Goal: Transaction & Acquisition: Purchase product/service

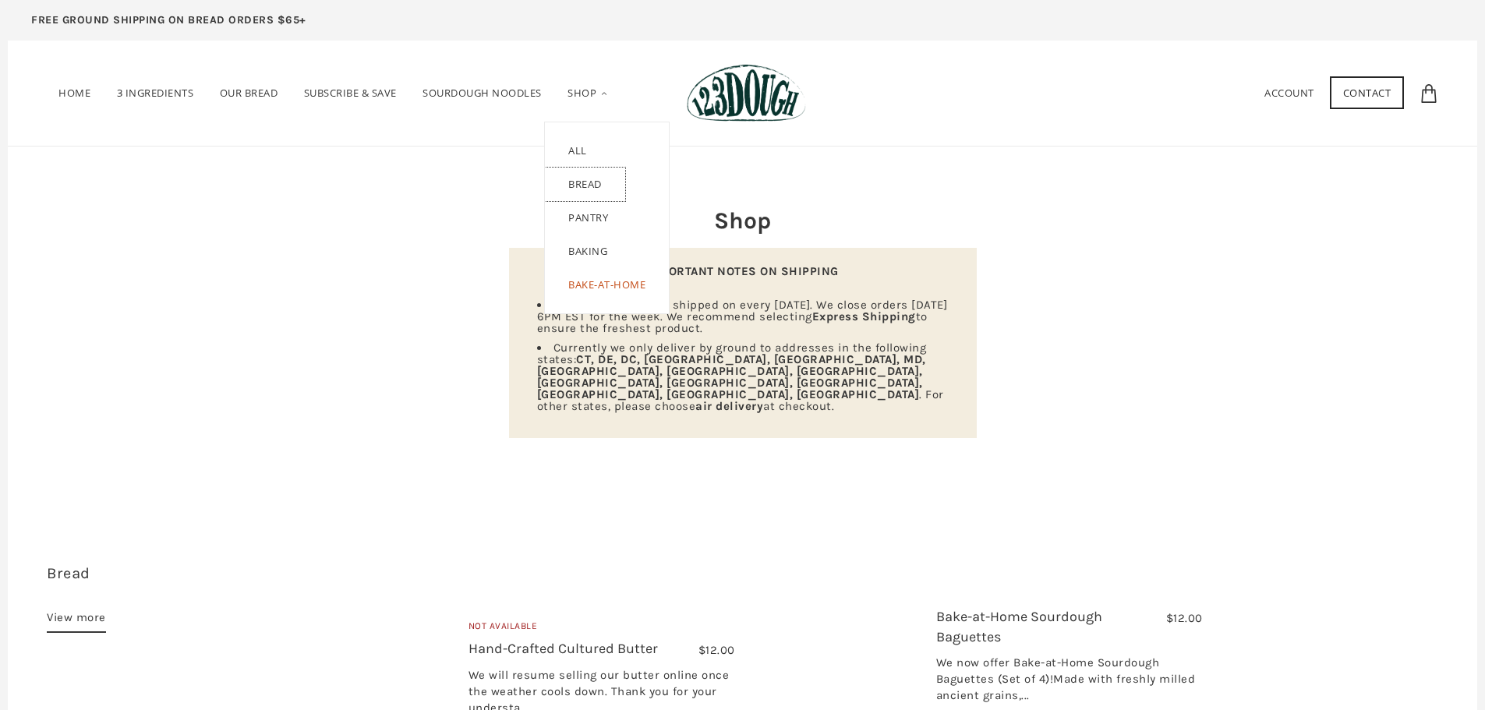
click at [586, 187] on link "Bread" at bounding box center [585, 185] width 80 height 34
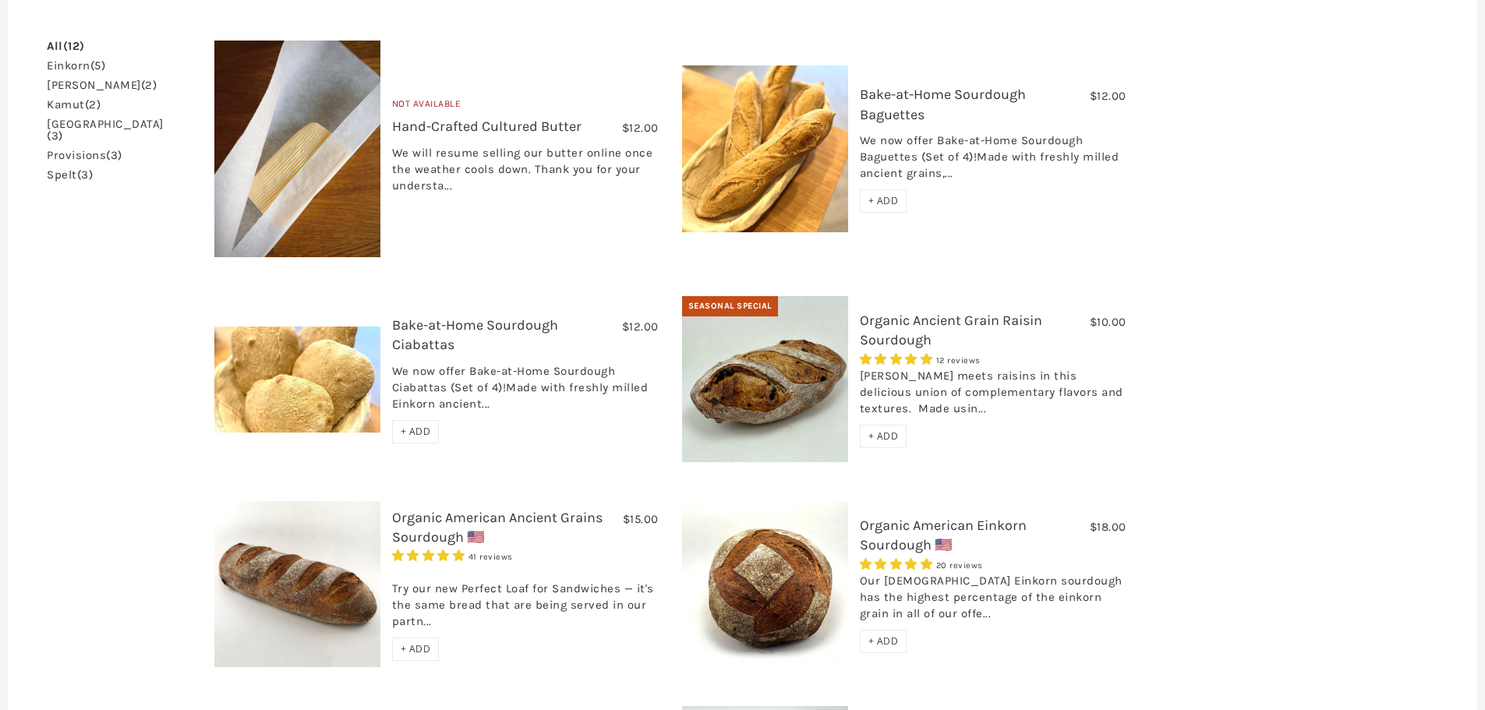
scroll to position [234, 0]
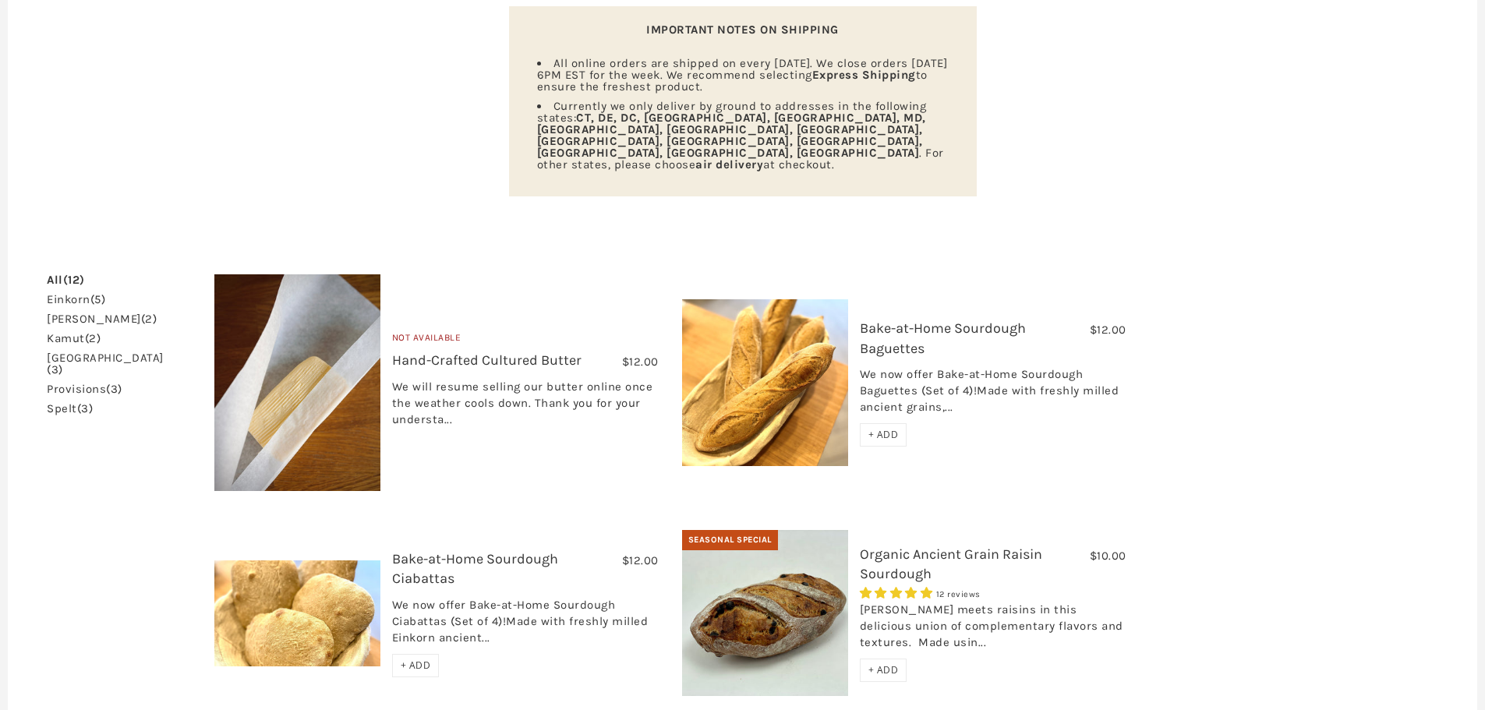
click at [79, 294] on link "einkorn (5)" at bounding box center [76, 300] width 58 height 12
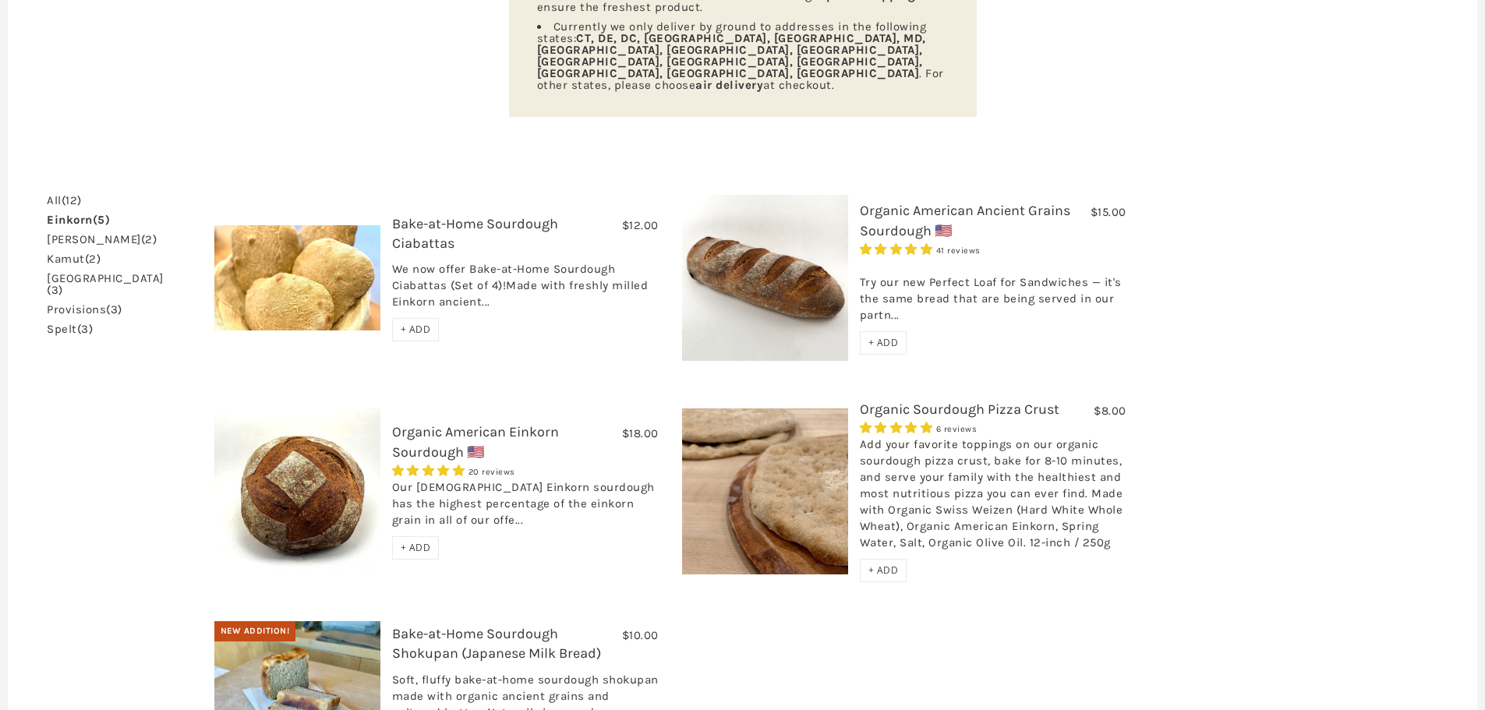
scroll to position [312, 0]
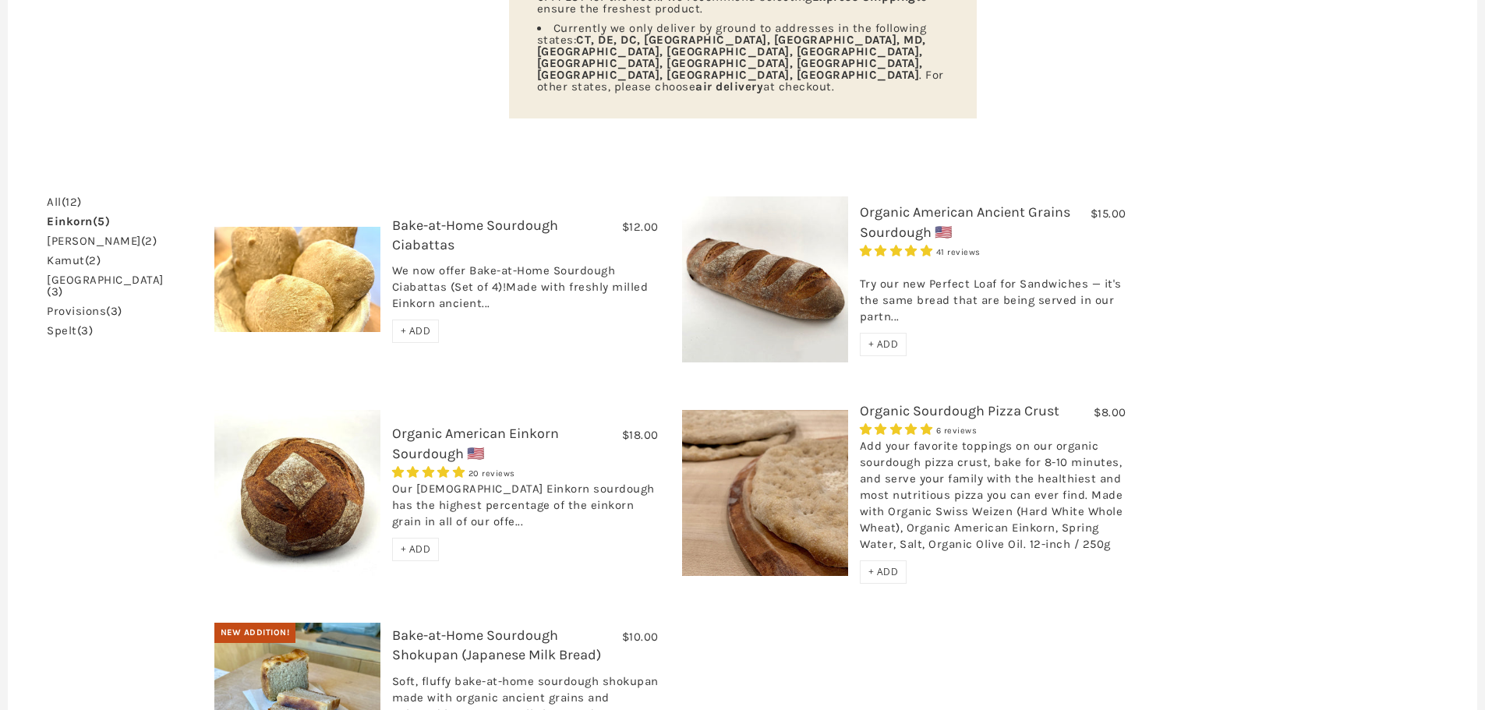
click at [59, 235] on link "emmer (2)" at bounding box center [102, 241] width 110 height 12
click at [333, 254] on img at bounding box center [297, 280] width 166 height 106
click at [500, 425] on link "Organic American Einkorn Sourdough 🇺🇸" at bounding box center [475, 443] width 167 height 37
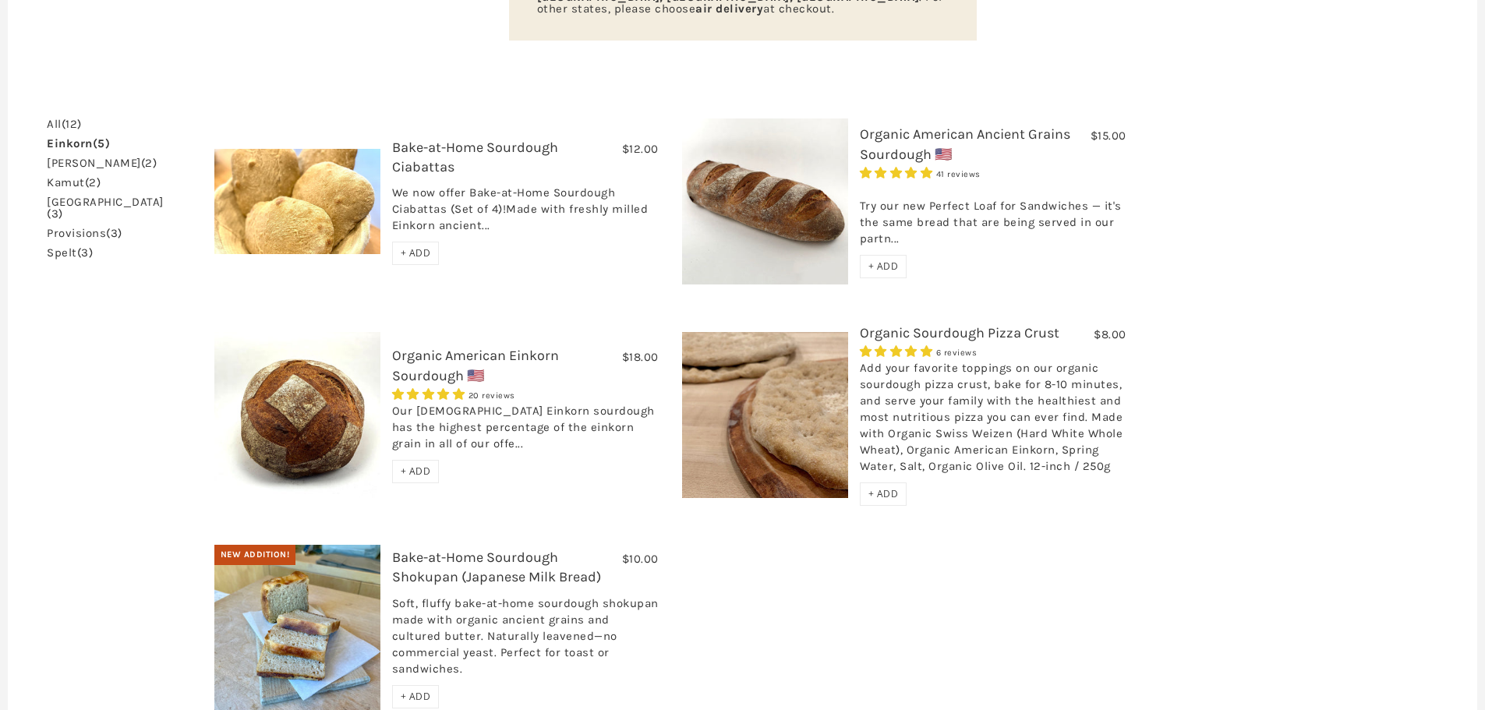
click at [434, 549] on link "Bake-at-Home Sourdough Shokupan (Japanese Milk Bread)" at bounding box center [496, 567] width 209 height 37
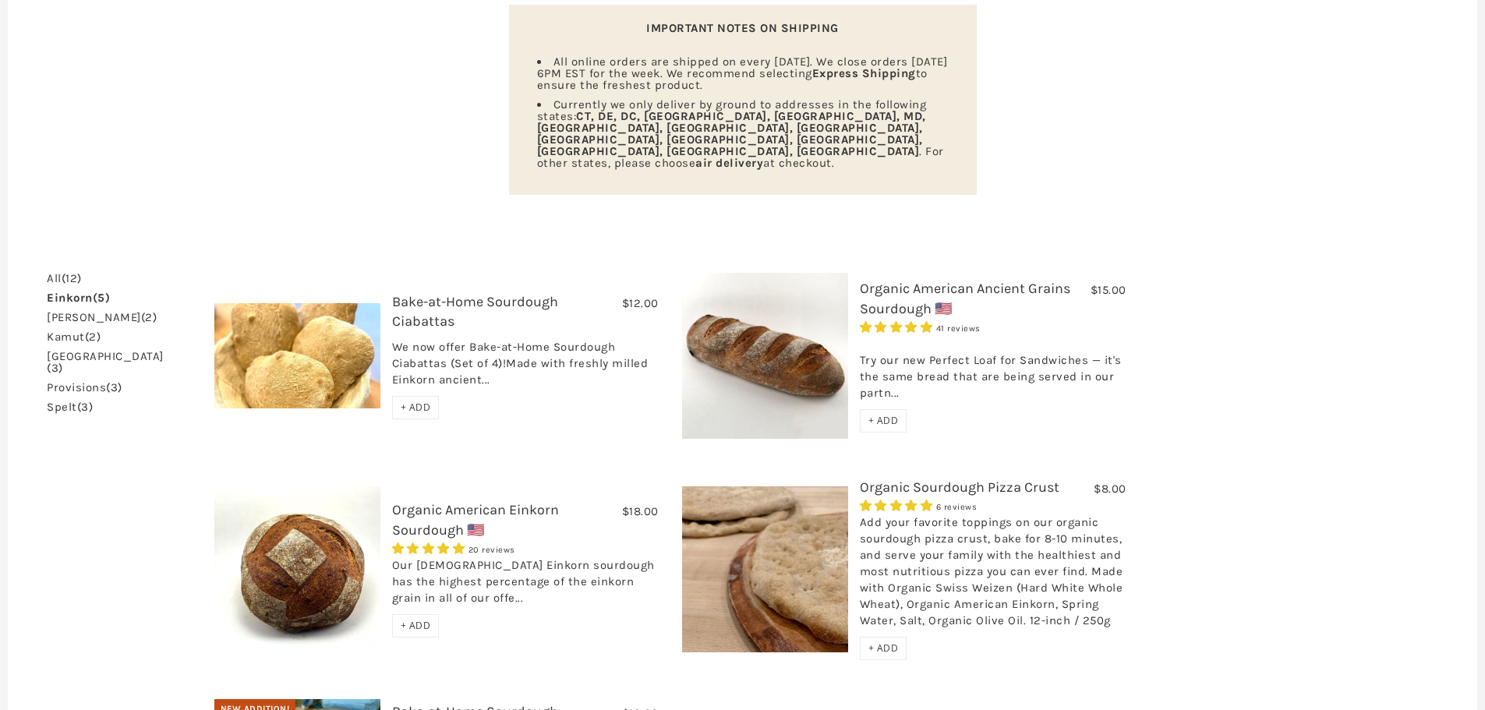
scroll to position [234, 0]
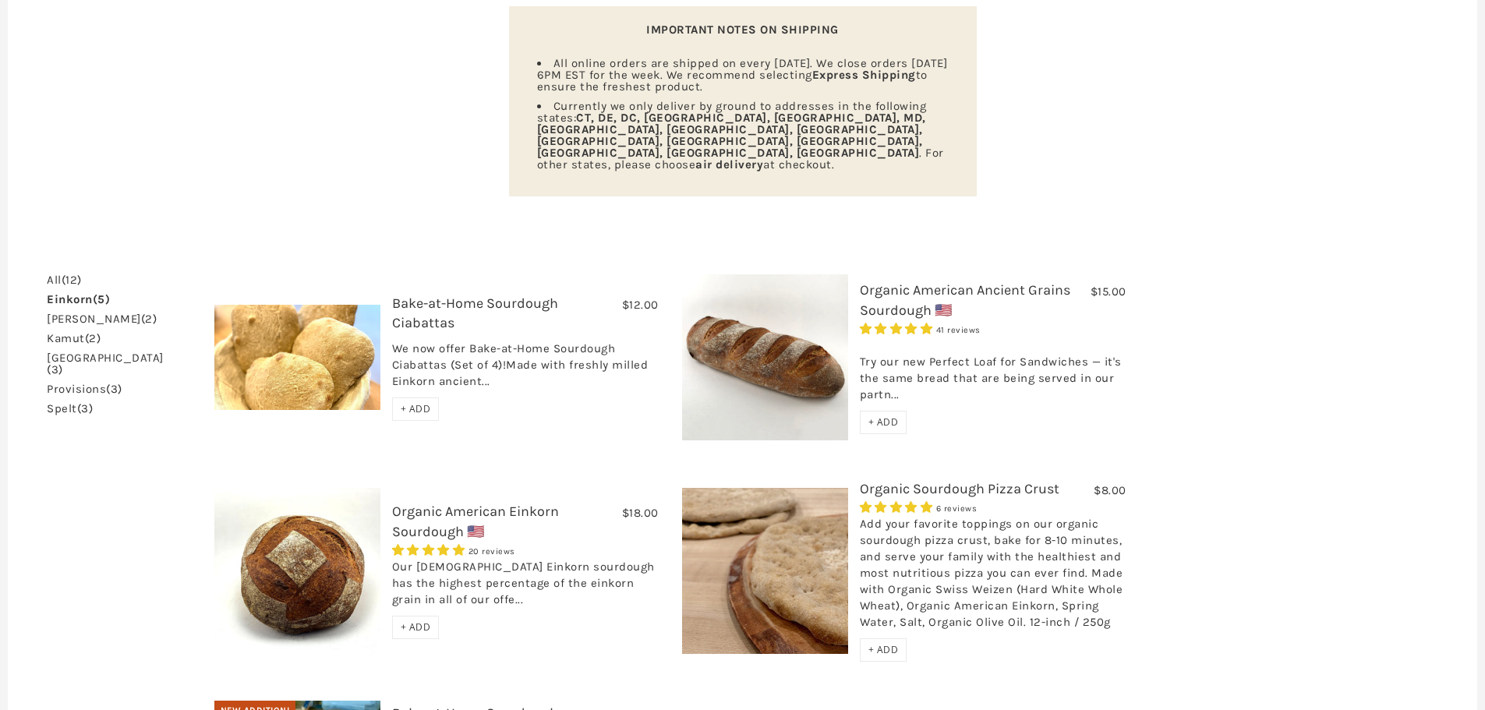
click at [929, 281] on link "Organic American Ancient Grains Sourdough 🇺🇸" at bounding box center [965, 299] width 210 height 37
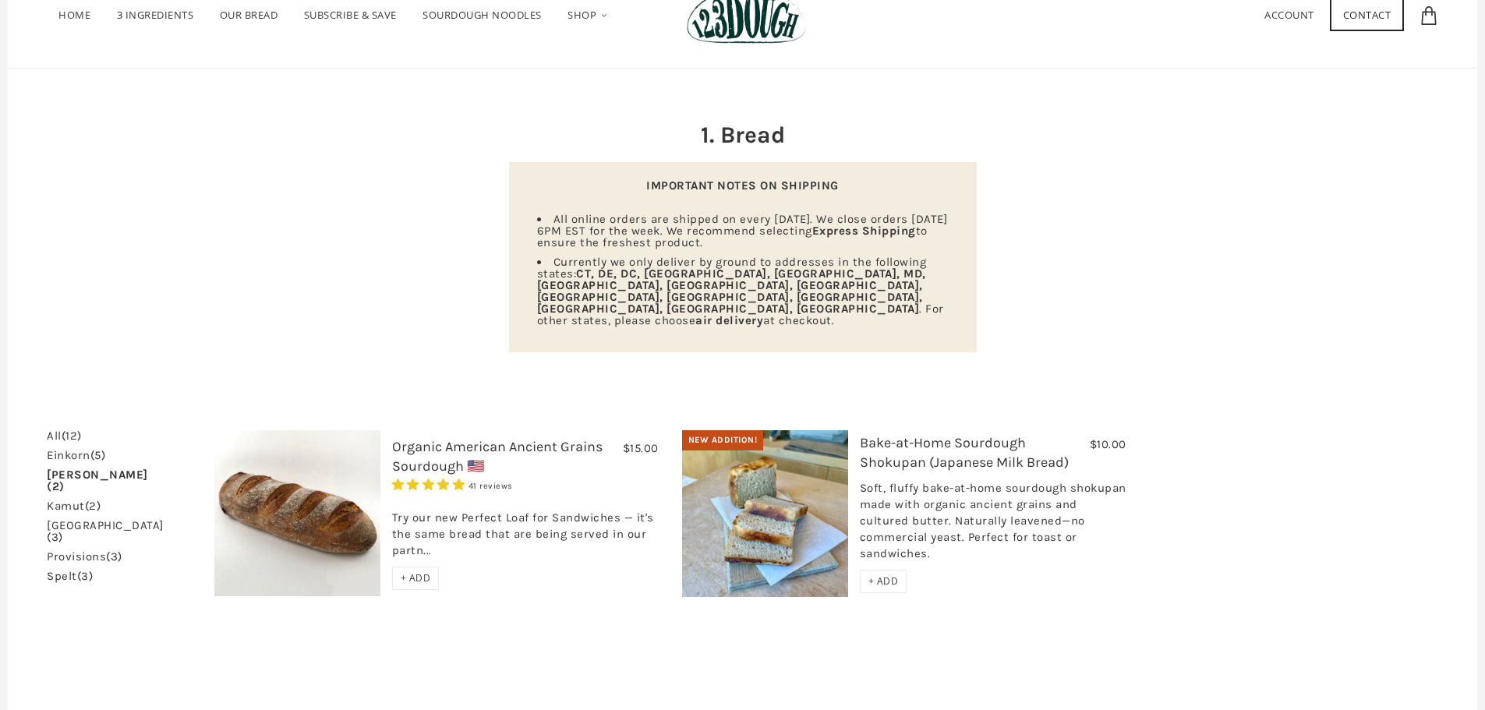
scroll to position [190, 0]
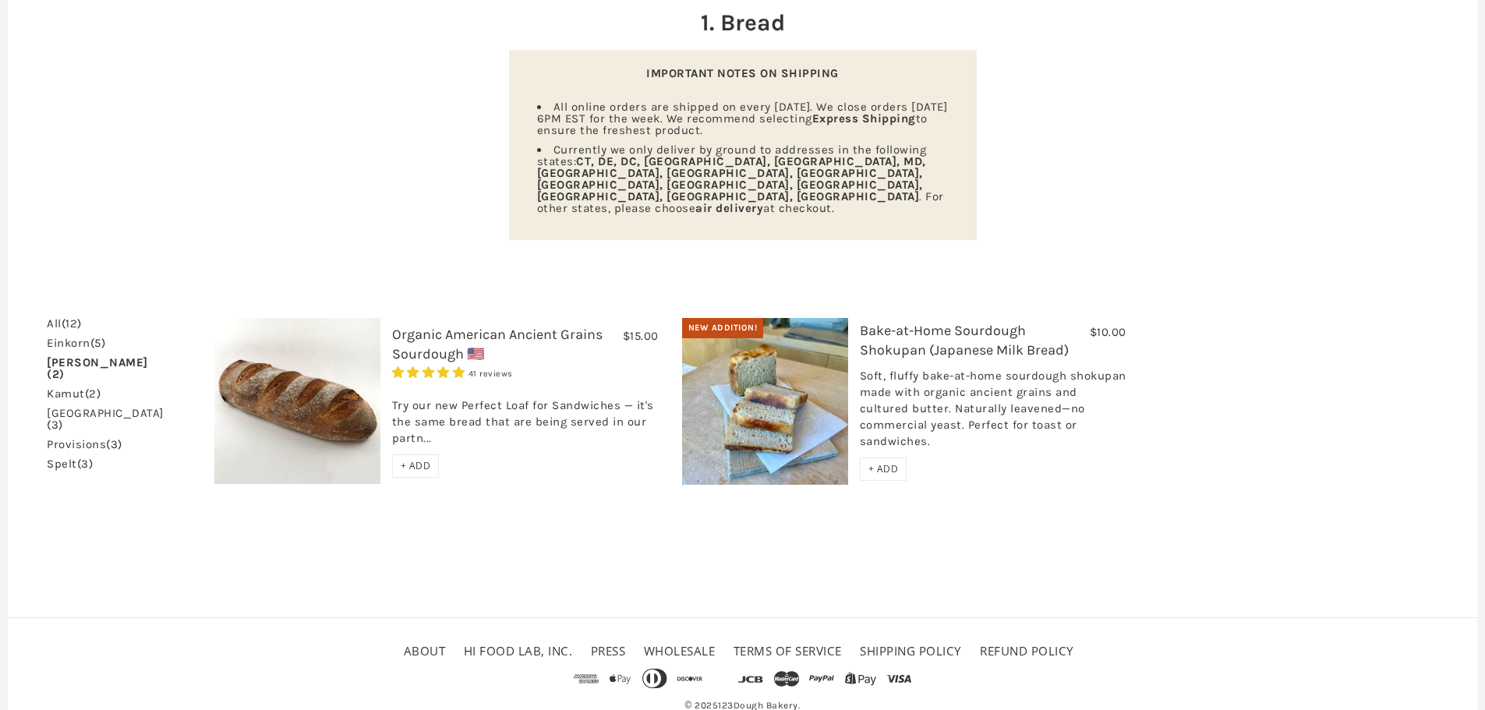
click at [471, 326] on link "Organic American Ancient Grains Sourdough 🇺🇸" at bounding box center [497, 344] width 210 height 37
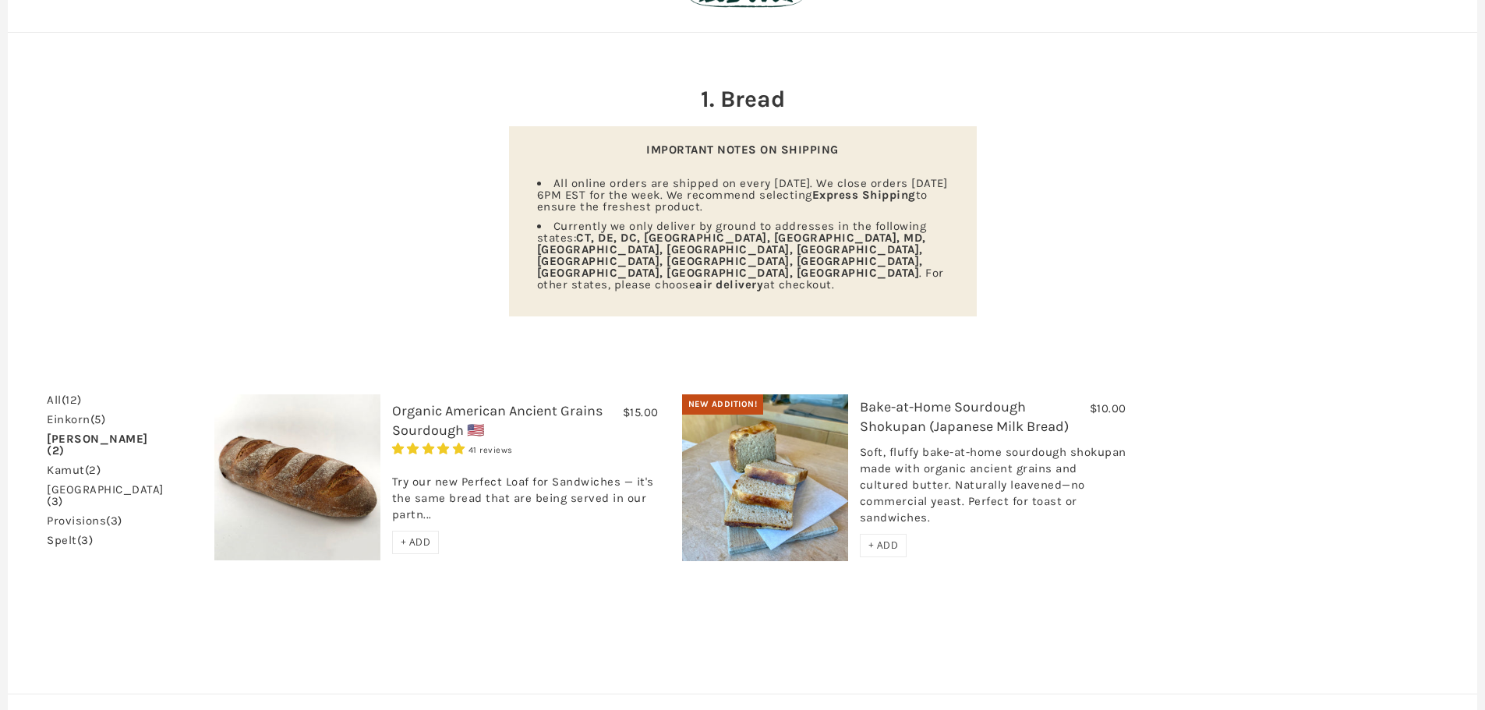
scroll to position [0, 0]
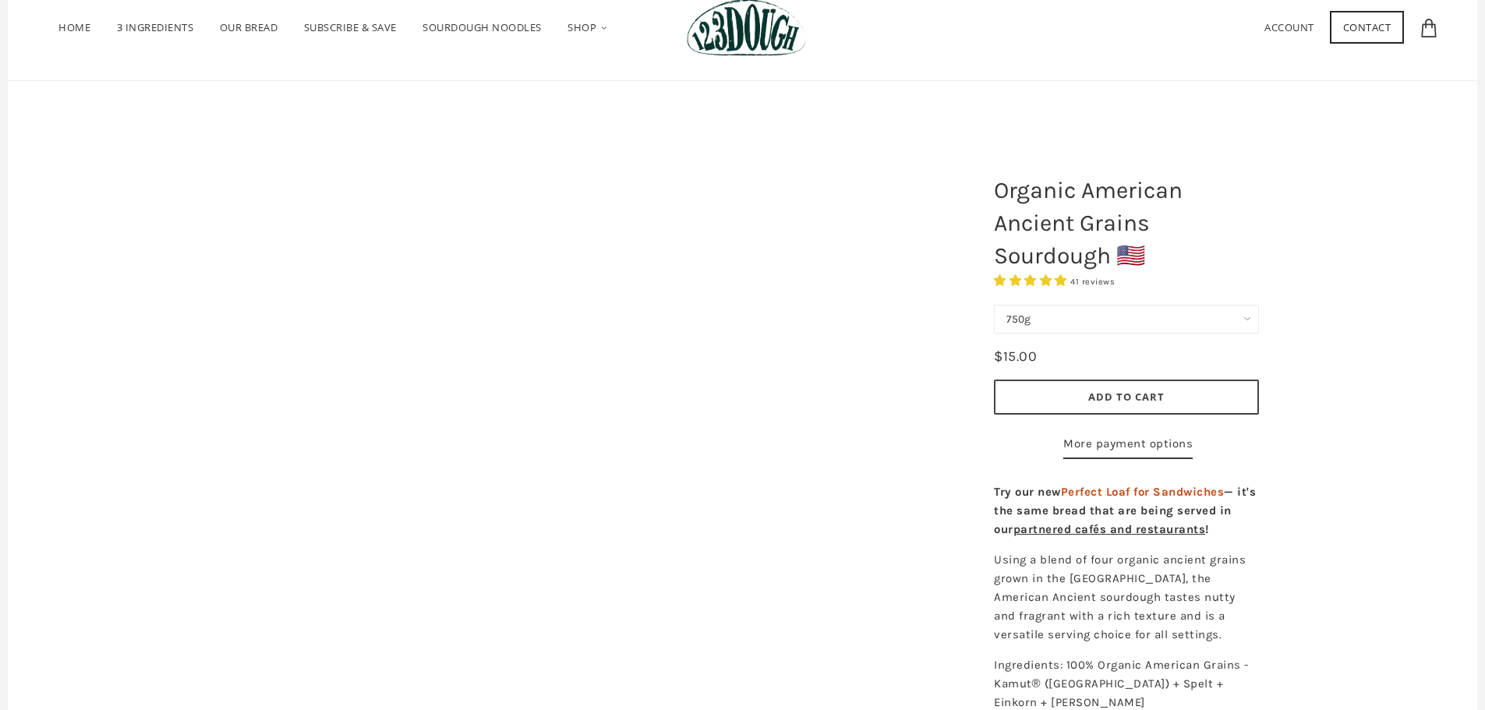
scroll to position [234, 0]
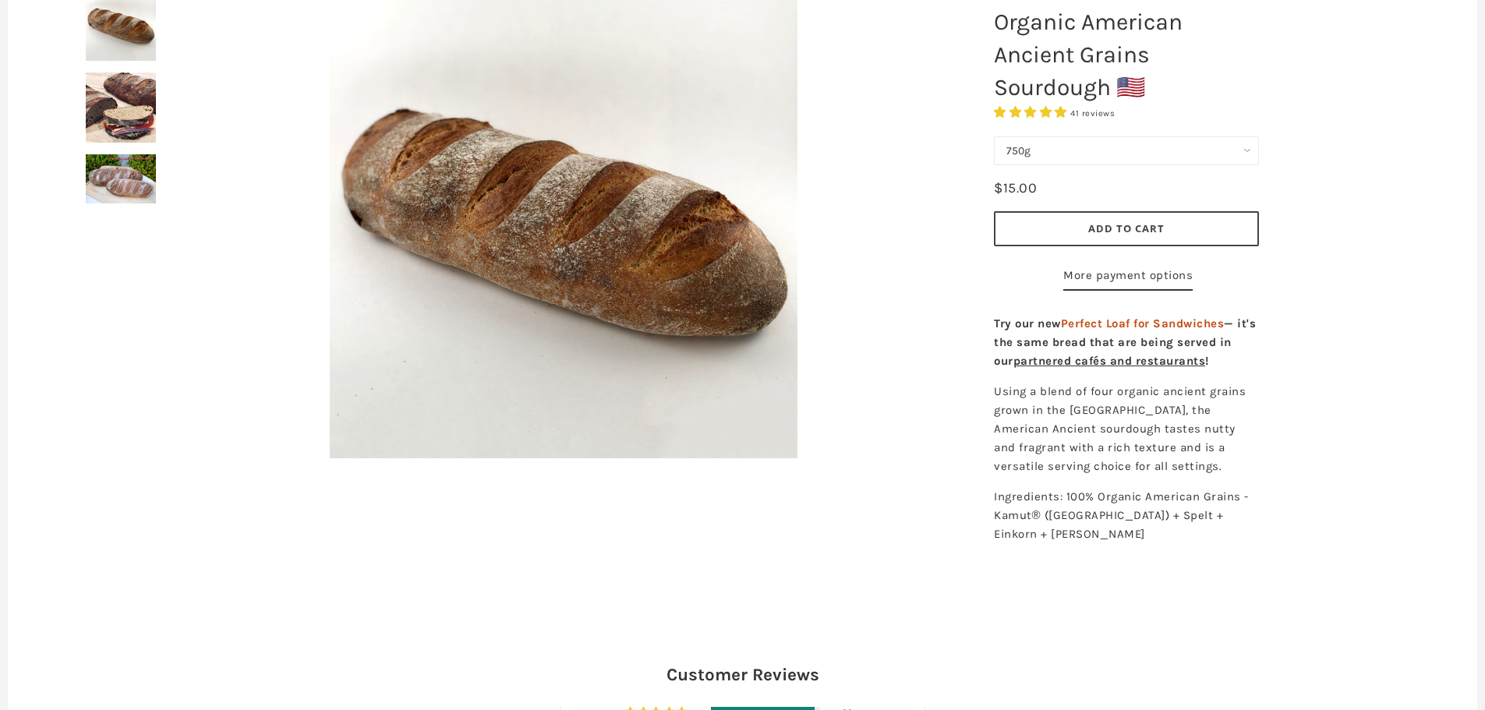
click at [107, 123] on img at bounding box center [121, 107] width 70 height 70
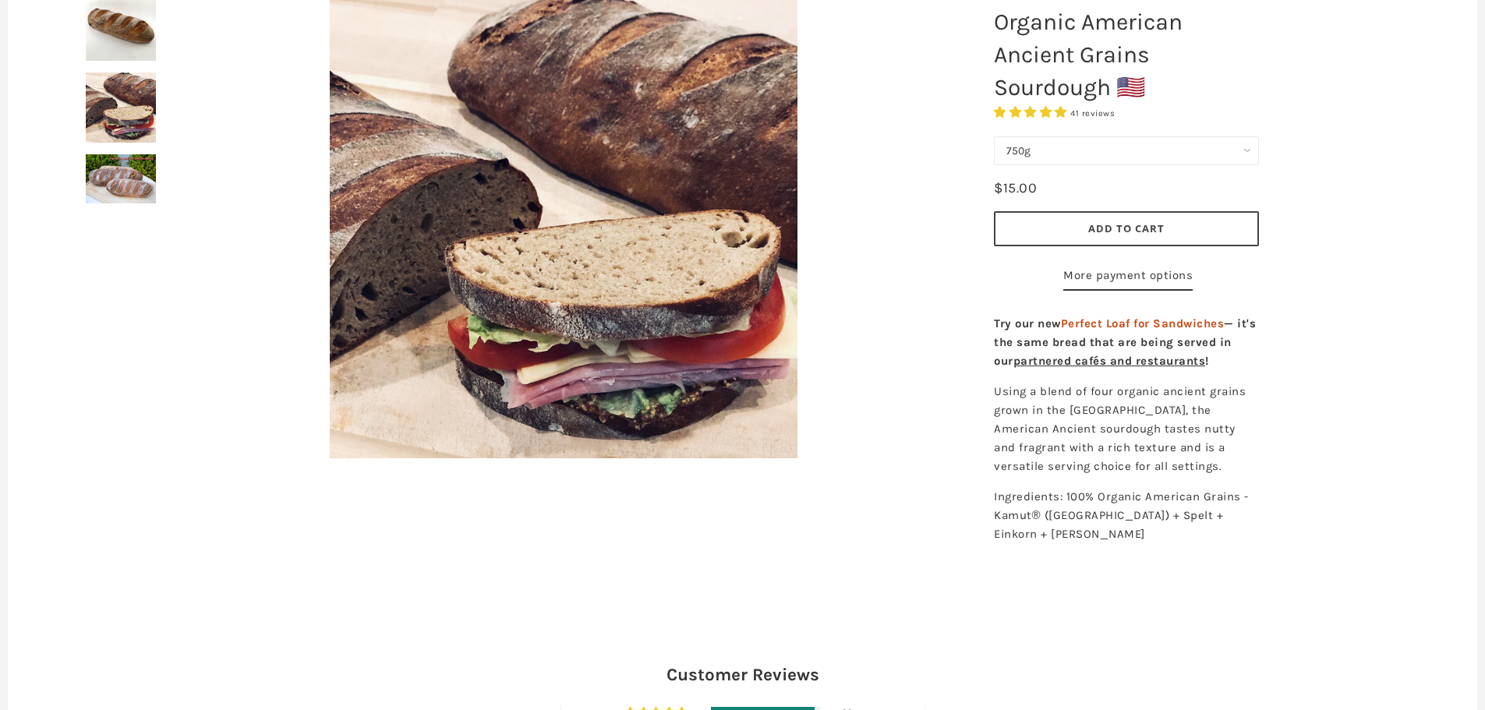
click at [120, 177] on img at bounding box center [121, 178] width 70 height 49
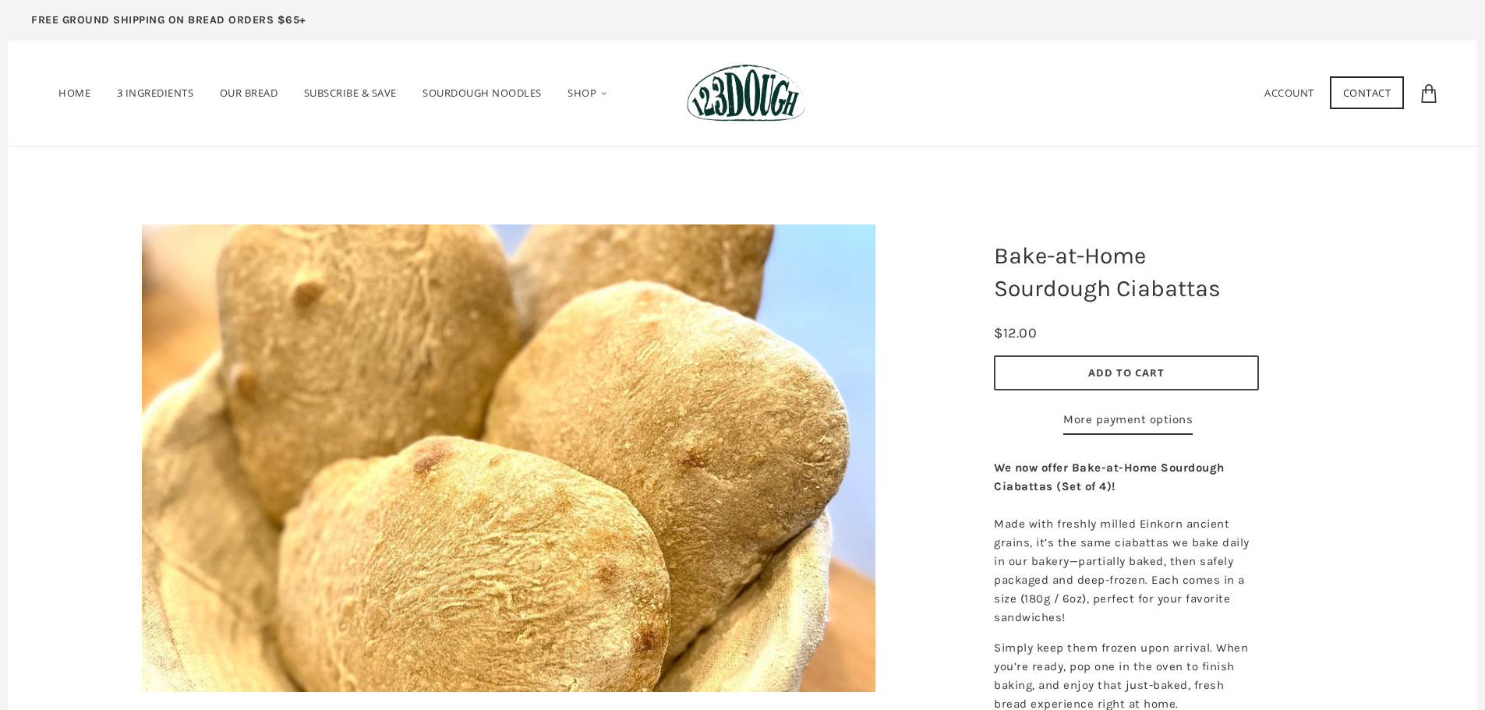
click at [1109, 367] on span "Add to Cart" at bounding box center [1126, 373] width 76 height 14
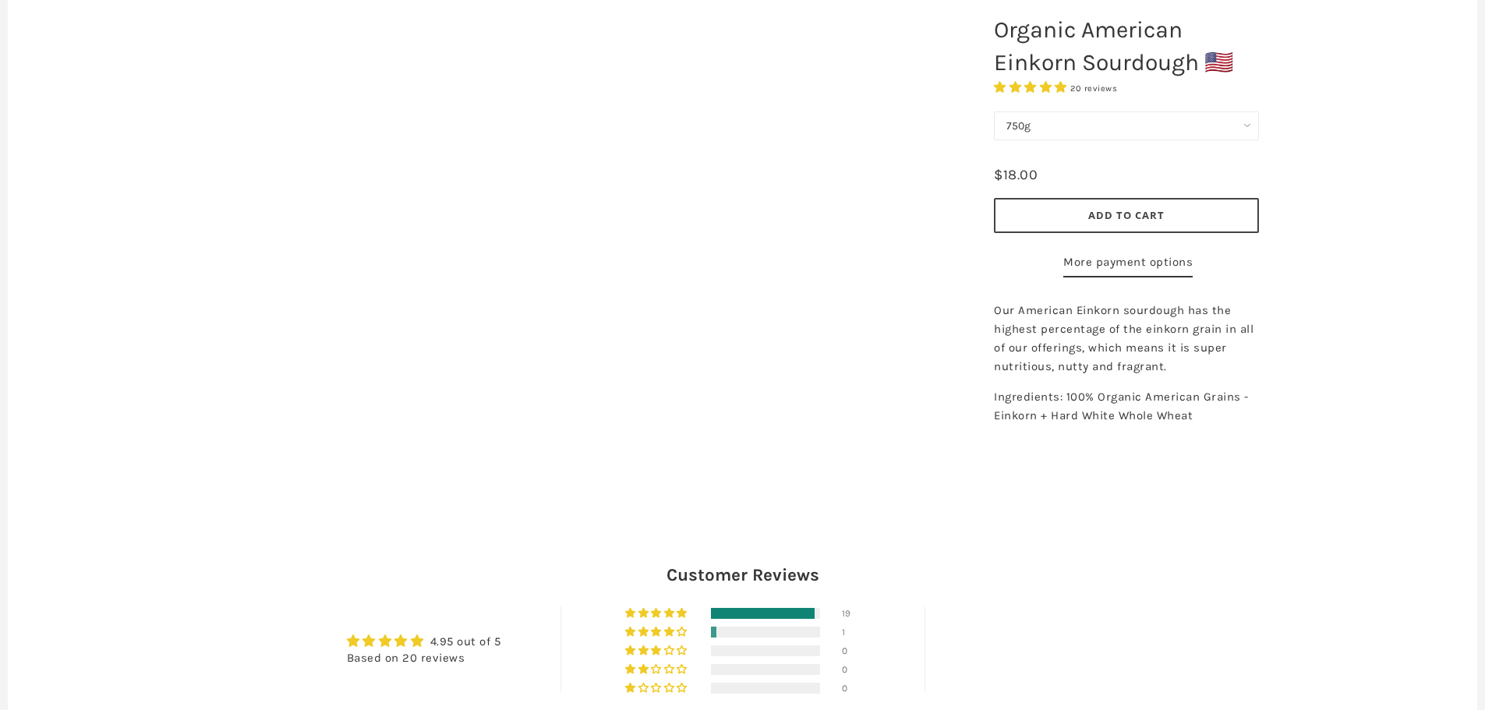
scroll to position [234, 0]
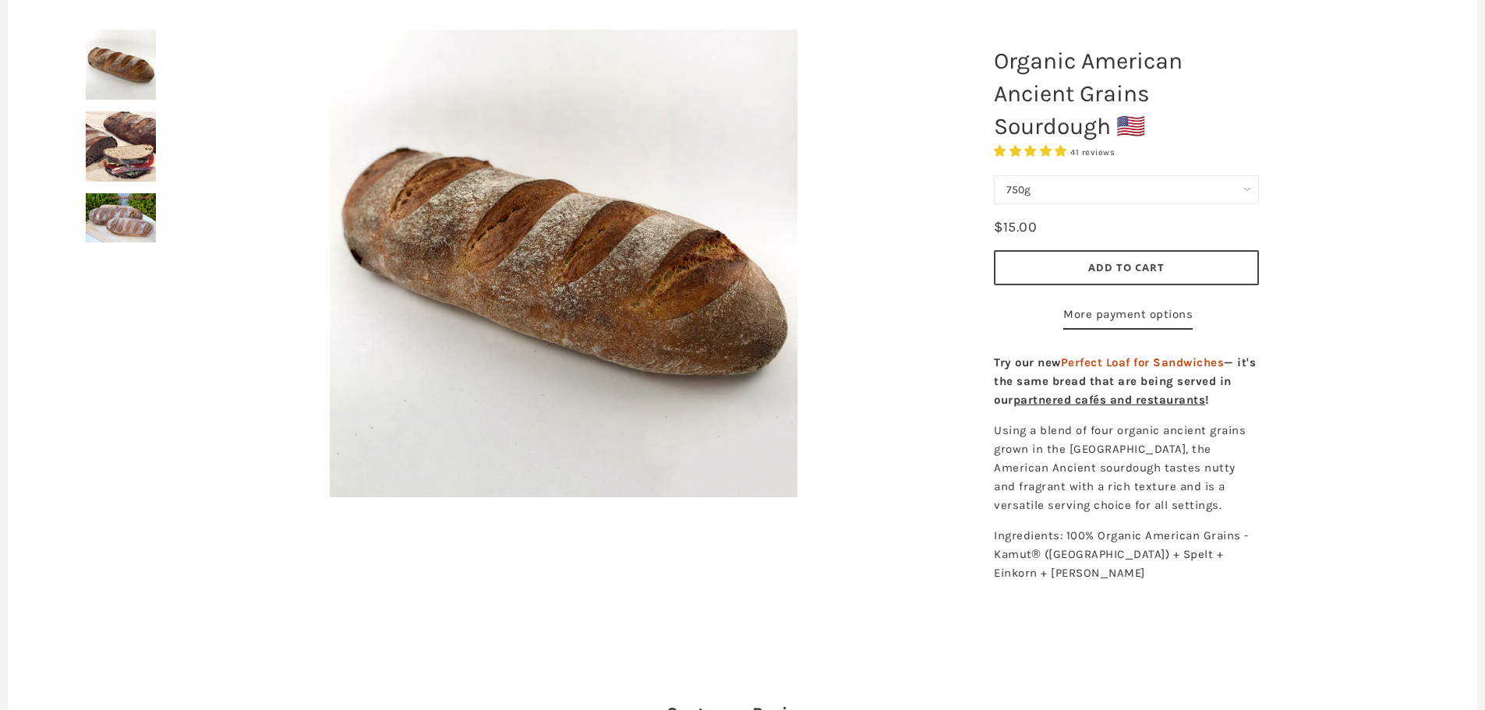
scroll to position [78, 0]
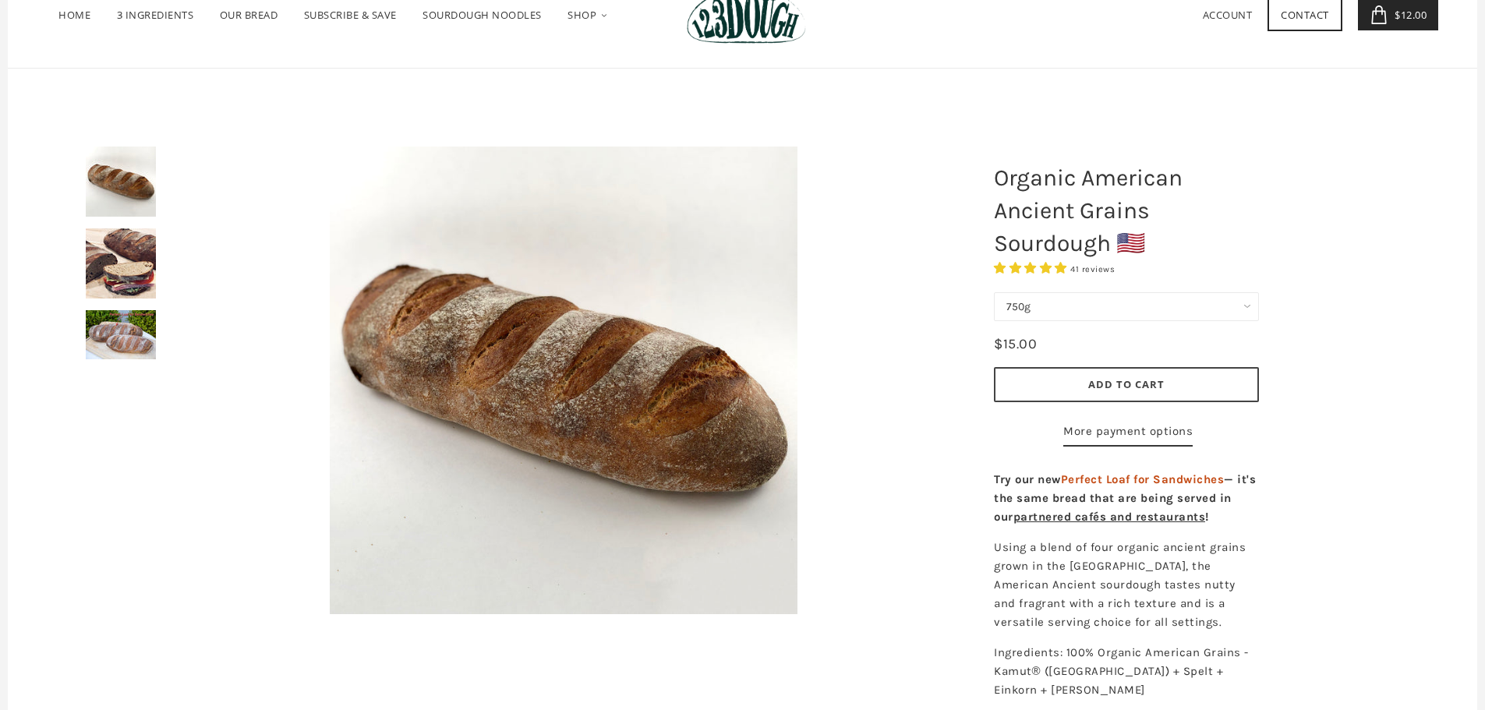
click at [129, 274] on img at bounding box center [121, 263] width 70 height 70
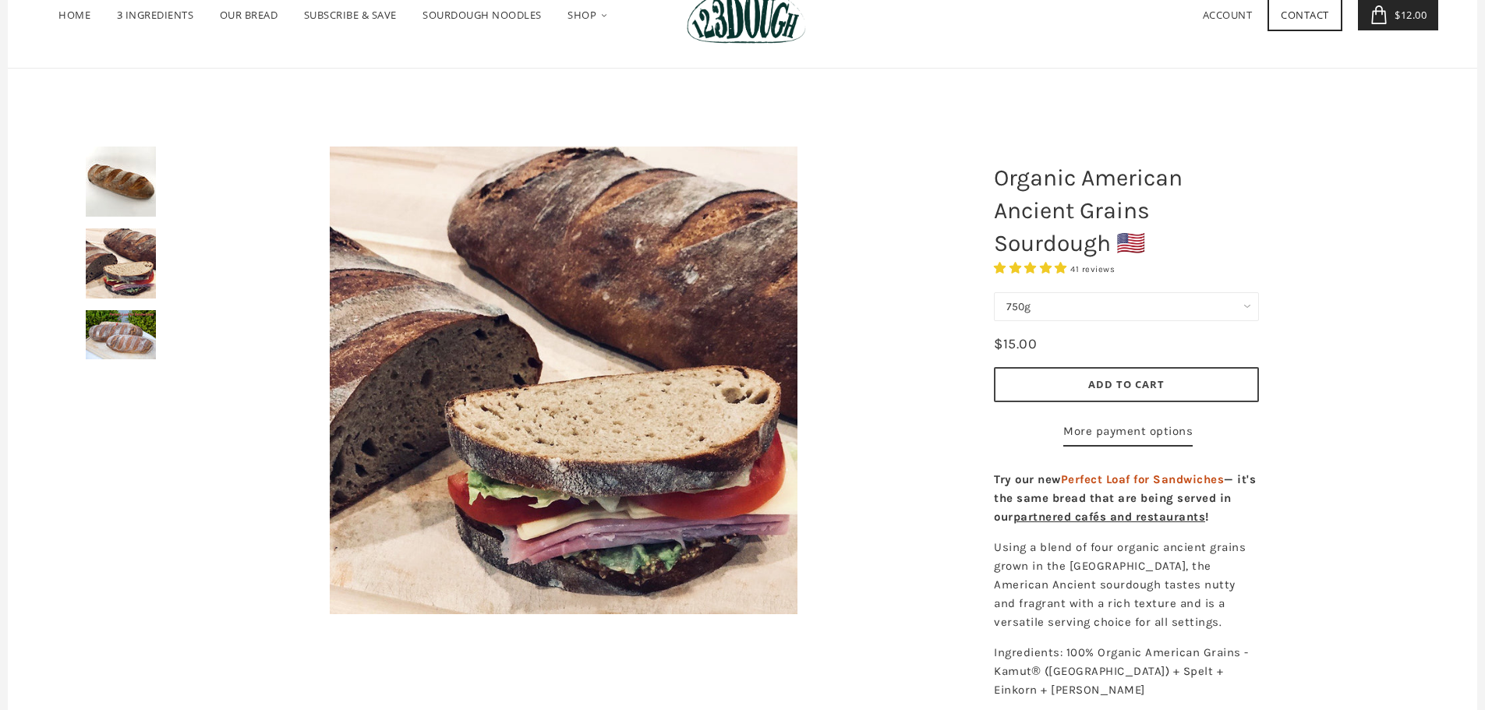
click at [133, 334] on img at bounding box center [121, 334] width 70 height 49
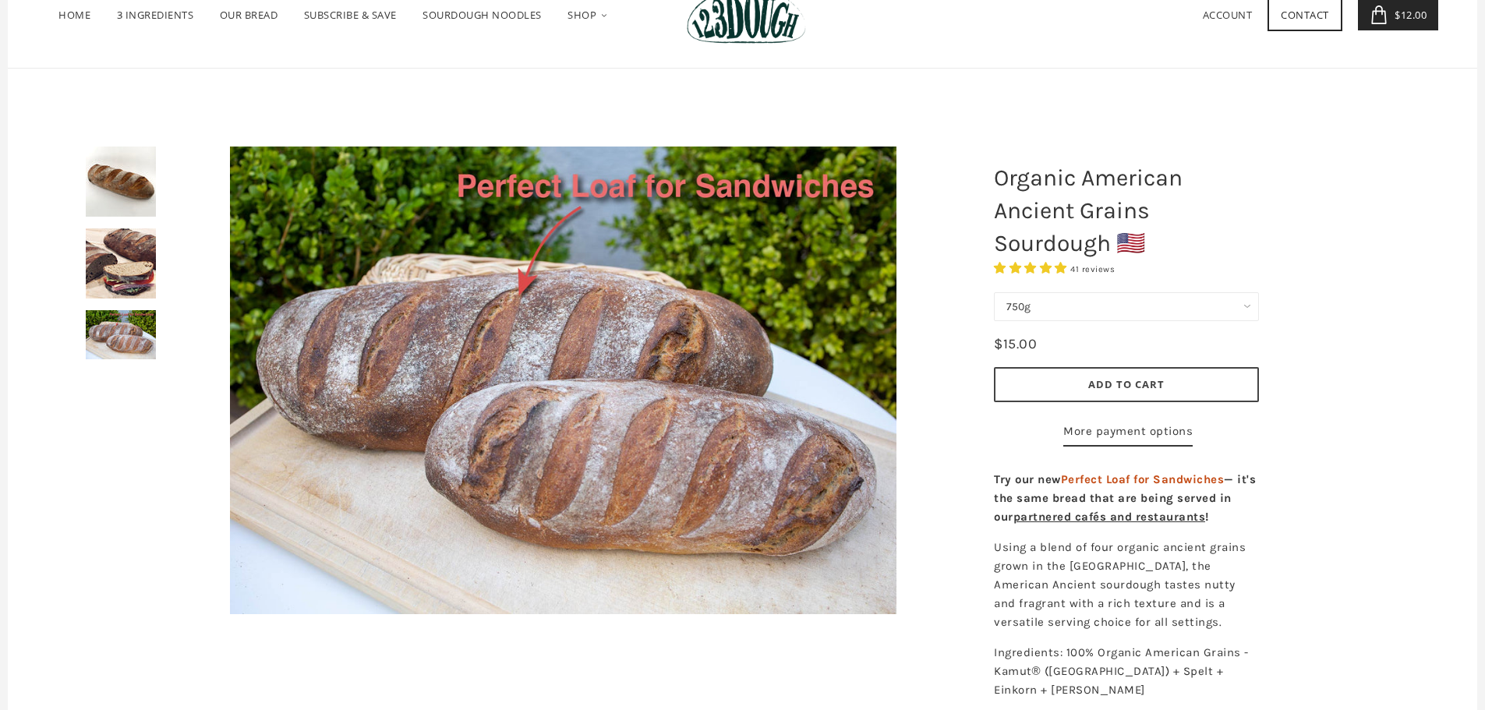
click at [1140, 385] on span "Add to Cart" at bounding box center [1126, 384] width 76 height 14
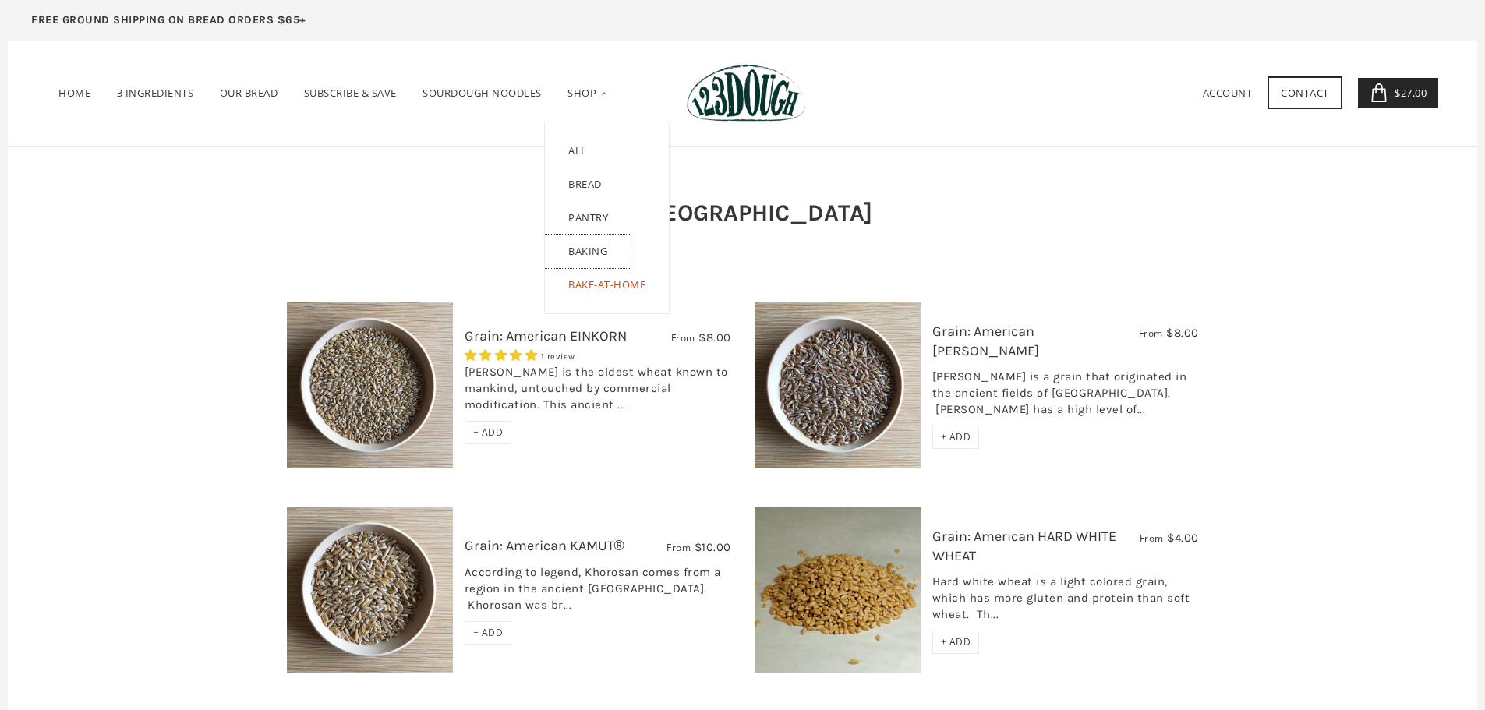
click at [597, 249] on link "Baking" at bounding box center [588, 252] width 86 height 34
click at [597, 289] on link "Bake-at-Home" at bounding box center [607, 290] width 124 height 45
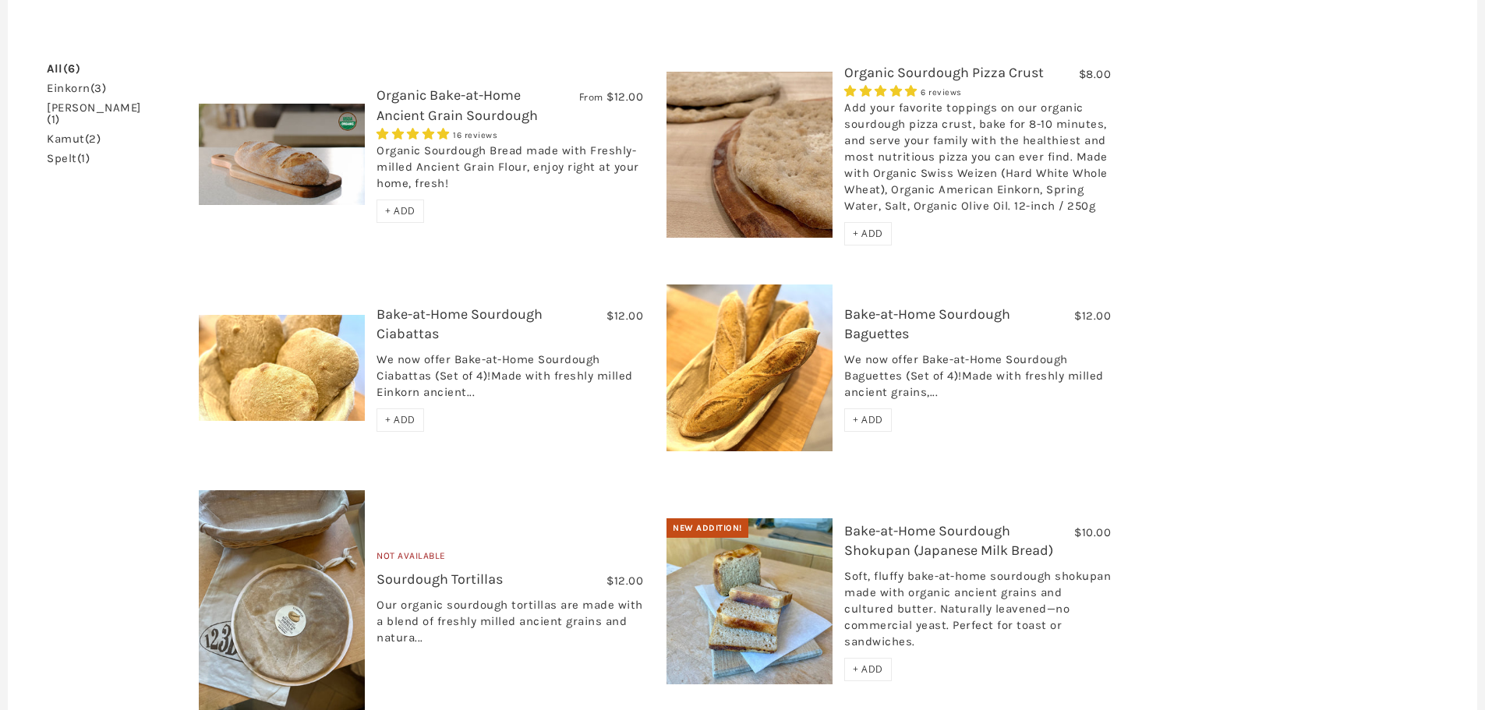
scroll to position [468, 0]
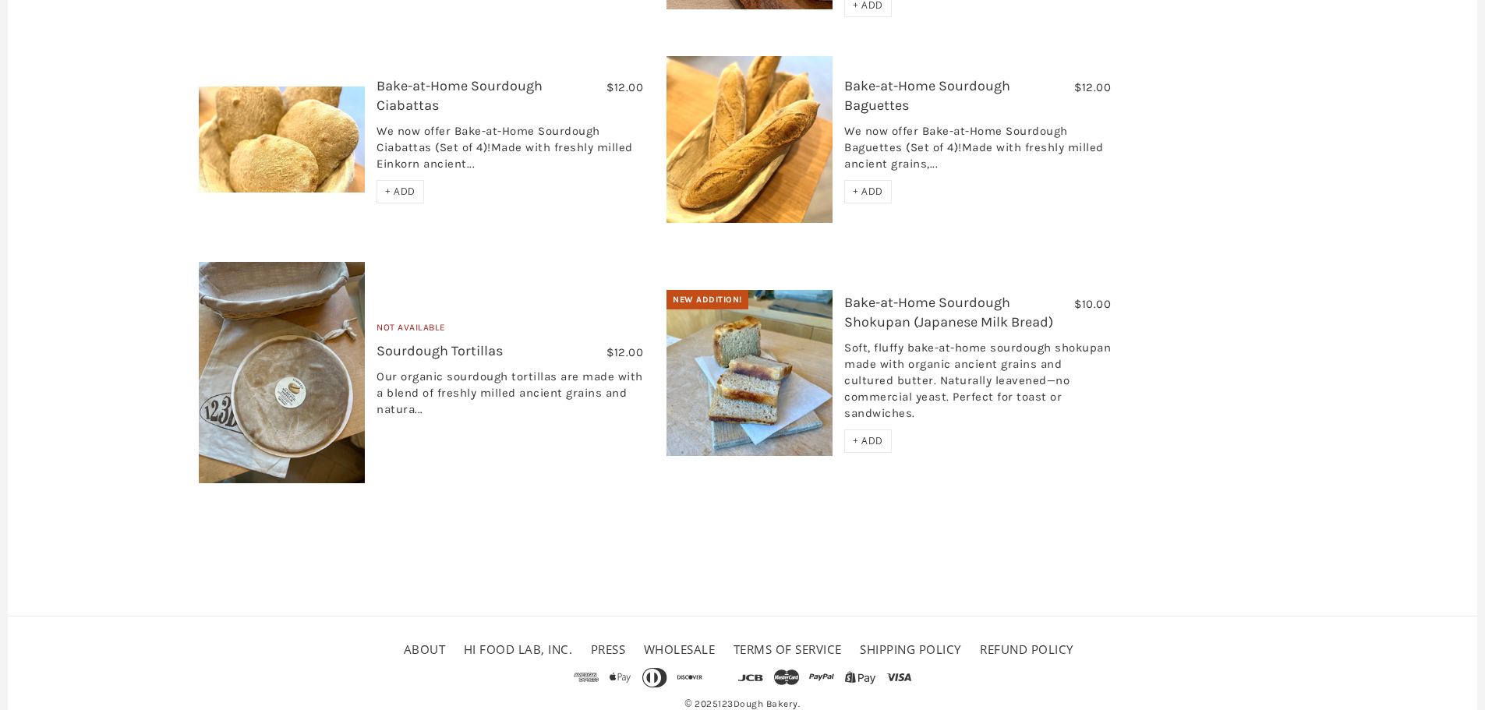
click at [299, 430] on img at bounding box center [282, 372] width 166 height 221
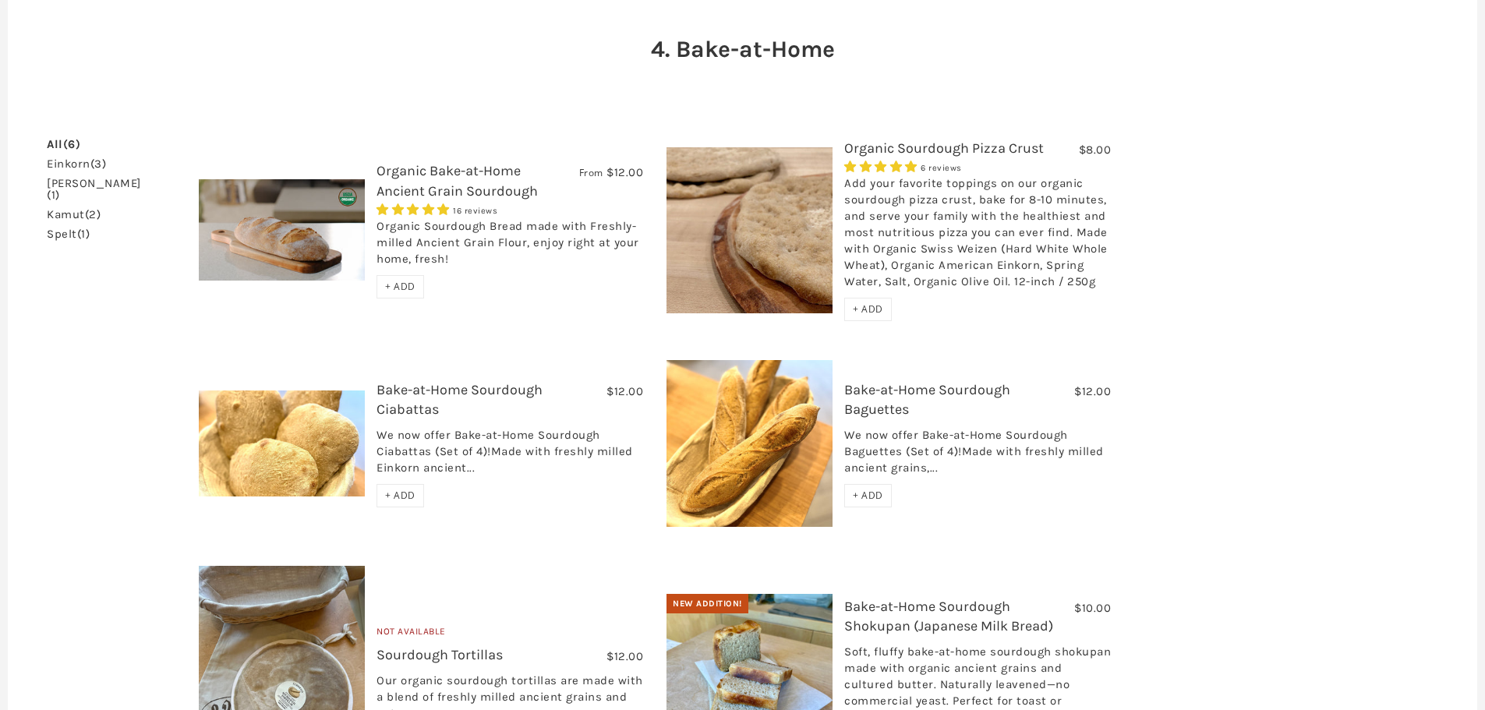
scroll to position [0, 0]
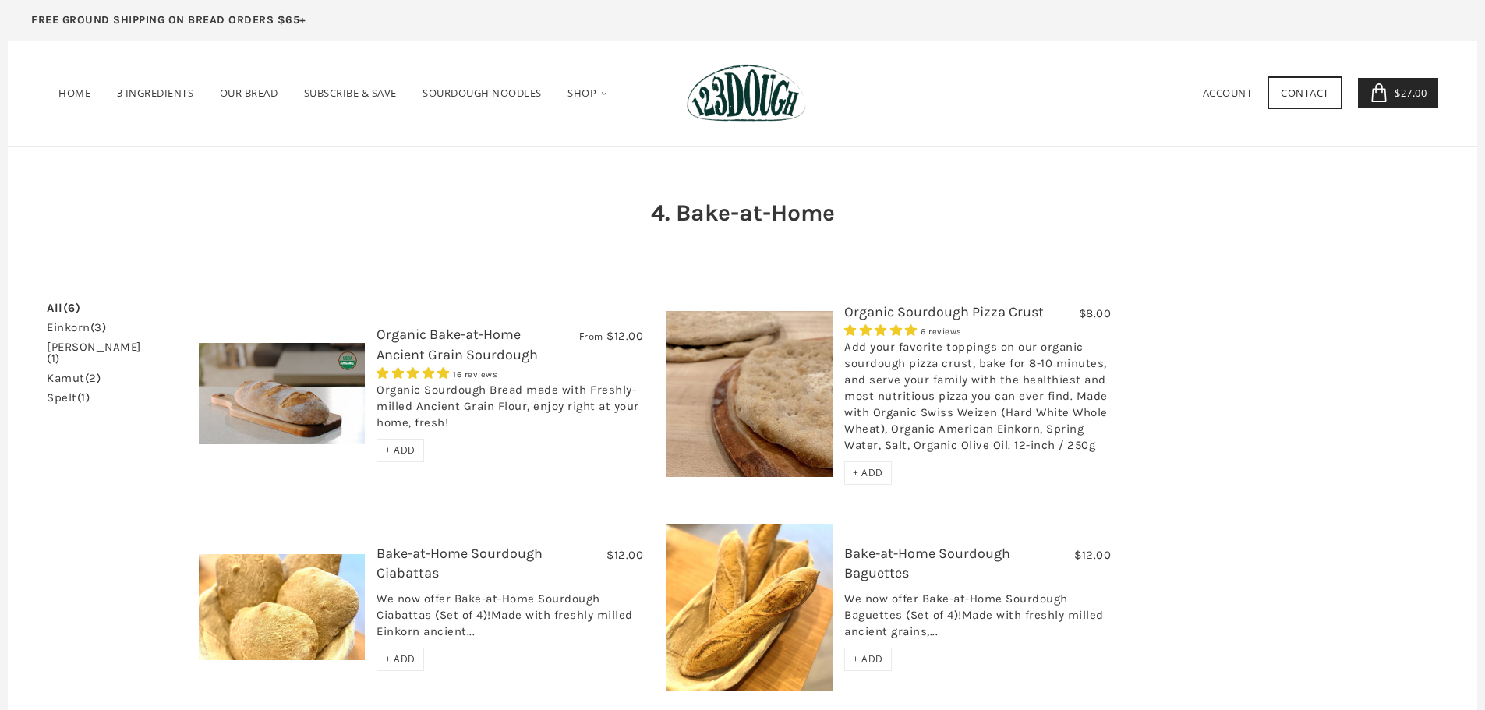
click at [415, 334] on link "Organic Bake-at-Home Ancient Grain Sourdough" at bounding box center [457, 344] width 161 height 37
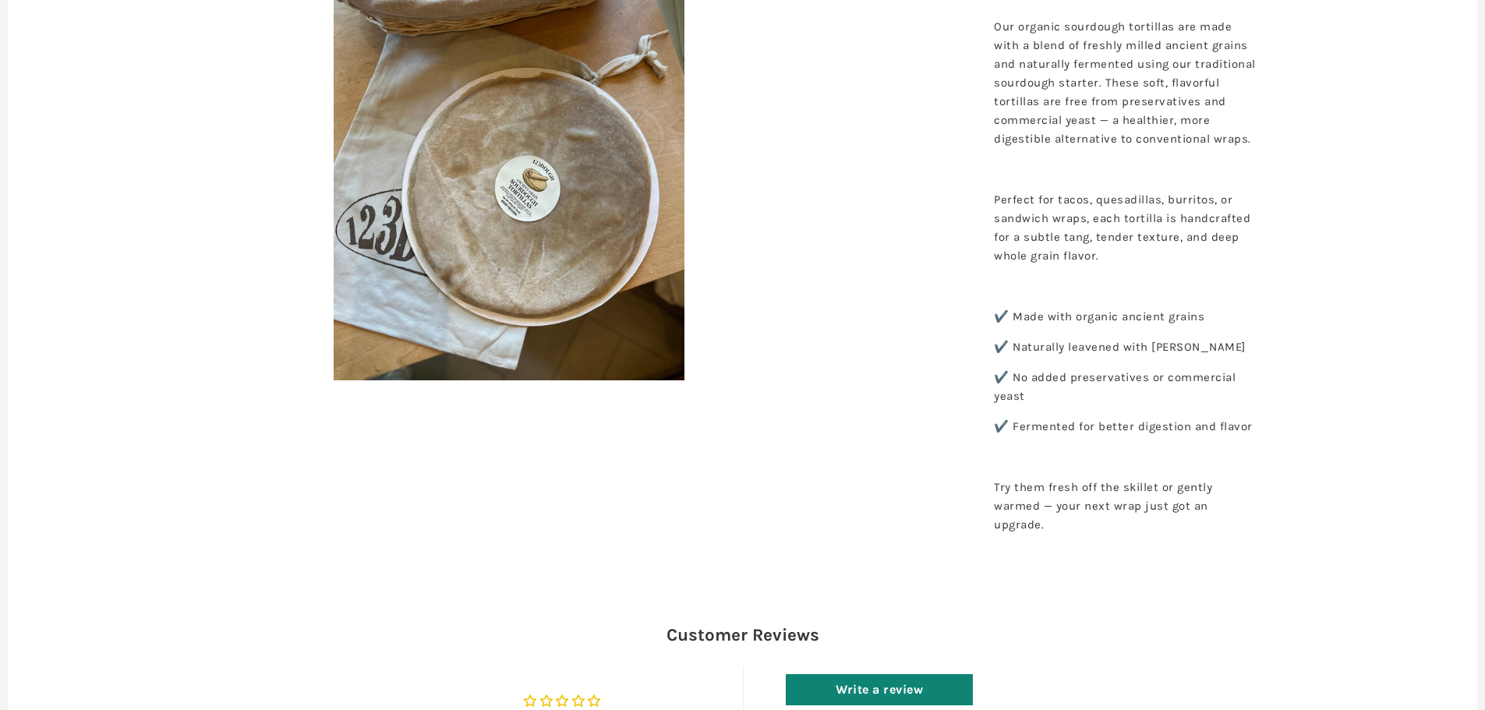
scroll to position [78, 0]
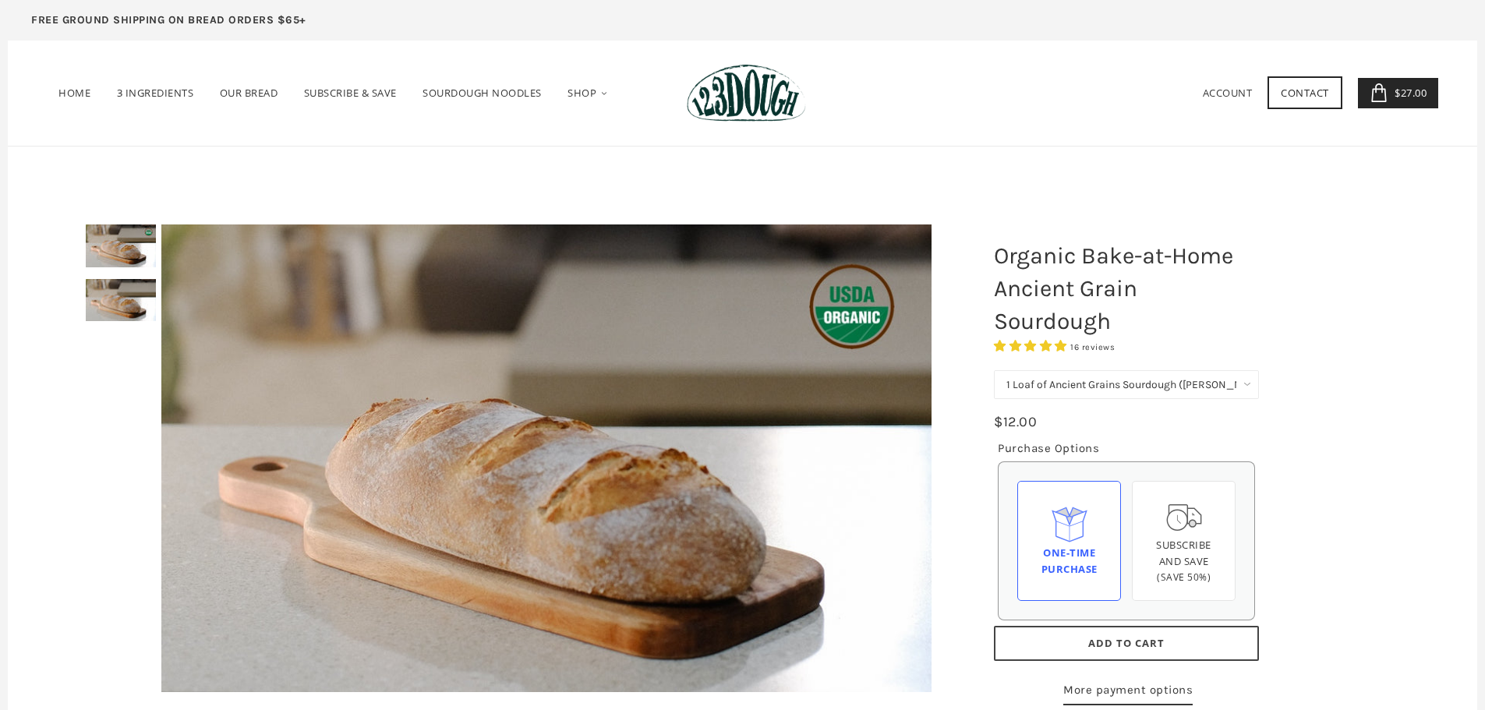
click at [1150, 394] on select "1 Loaf of Ancient Grains Sourdough (Baker's Choice) Get 6 Loaves Every Month (F…" at bounding box center [1126, 384] width 265 height 29
click at [994, 370] on select "1 Loaf of Ancient Grains Sourdough (Baker's Choice) Get 6 Loaves Every Month (F…" at bounding box center [1126, 384] width 265 height 29
click at [1099, 391] on select "1 Loaf of Ancient Grains Sourdough (Baker's Choice) Get 6 Loaves Every Month (F…" at bounding box center [1126, 384] width 265 height 29
select select "1 Loaf of Ancient Grains Sourdough (Baker's Choice)"
click at [994, 370] on select "1 Loaf of Ancient Grains Sourdough (Baker's Choice) Get 6 Loaves Every Month (F…" at bounding box center [1126, 384] width 265 height 29
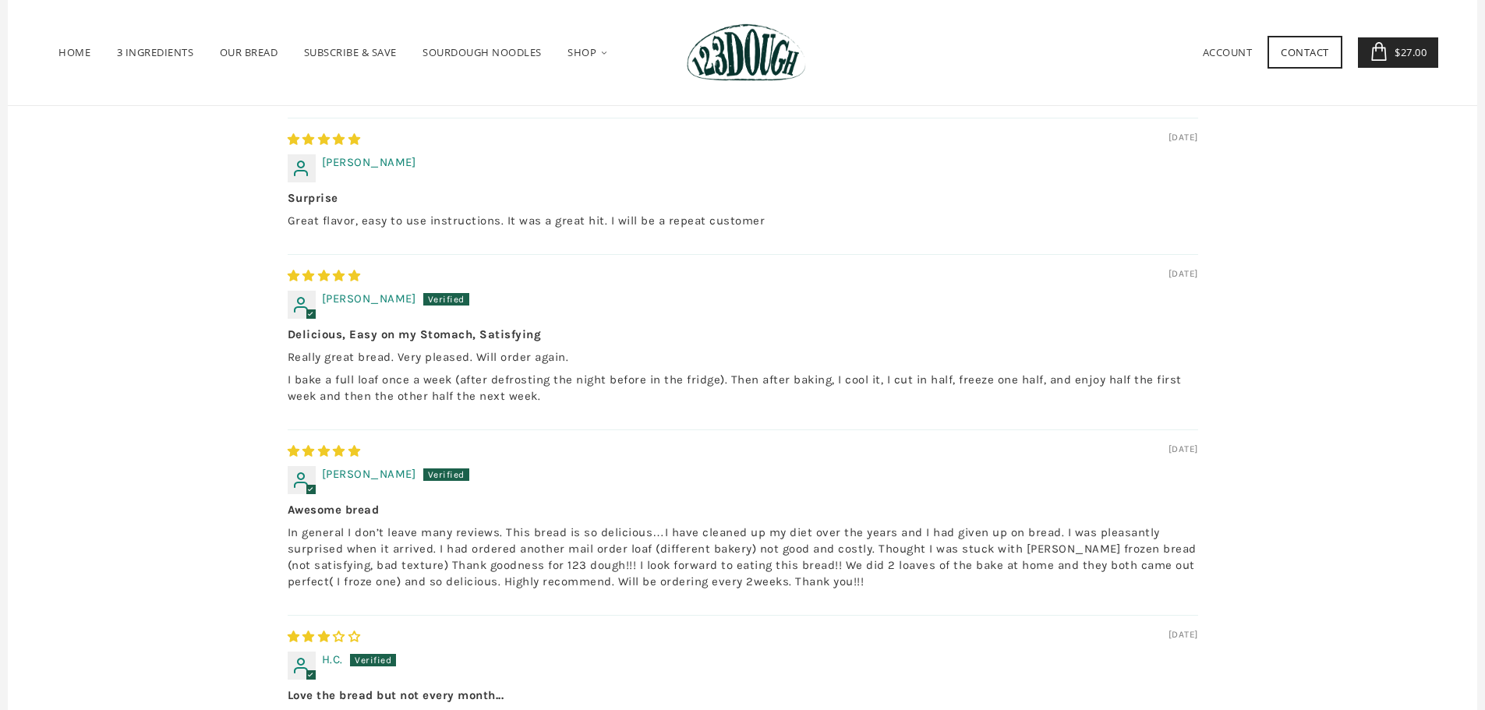
scroll to position [1871, 0]
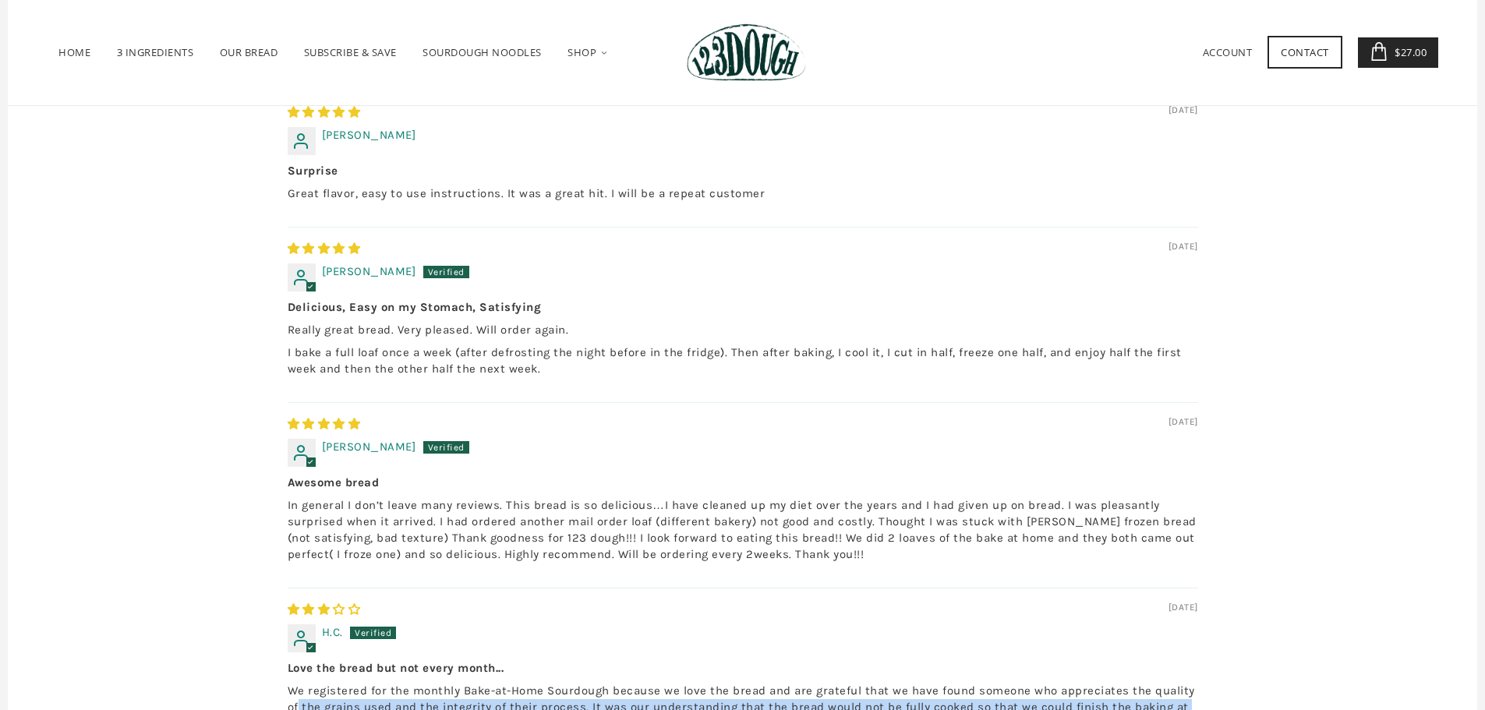
drag, startPoint x: 299, startPoint y: 645, endPoint x: 384, endPoint y: 670, distance: 89.3
click at [384, 683] on p "We registered for the monthly Bake-at-Home Sourdough because we love the bread …" at bounding box center [743, 724] width 910 height 82
click at [390, 683] on p "We registered for the monthly Bake-at-Home Sourdough because we love the bread …" at bounding box center [743, 724] width 910 height 82
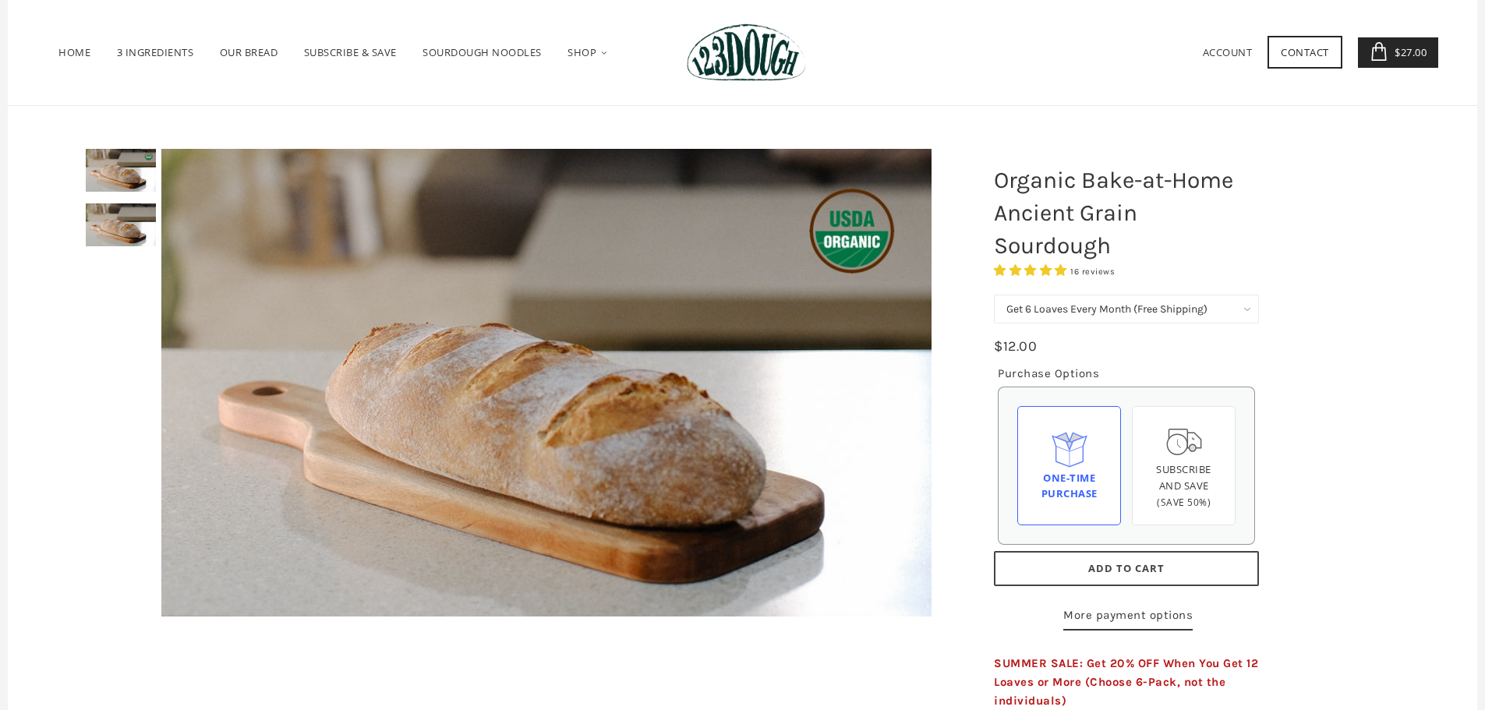
scroll to position [0, 0]
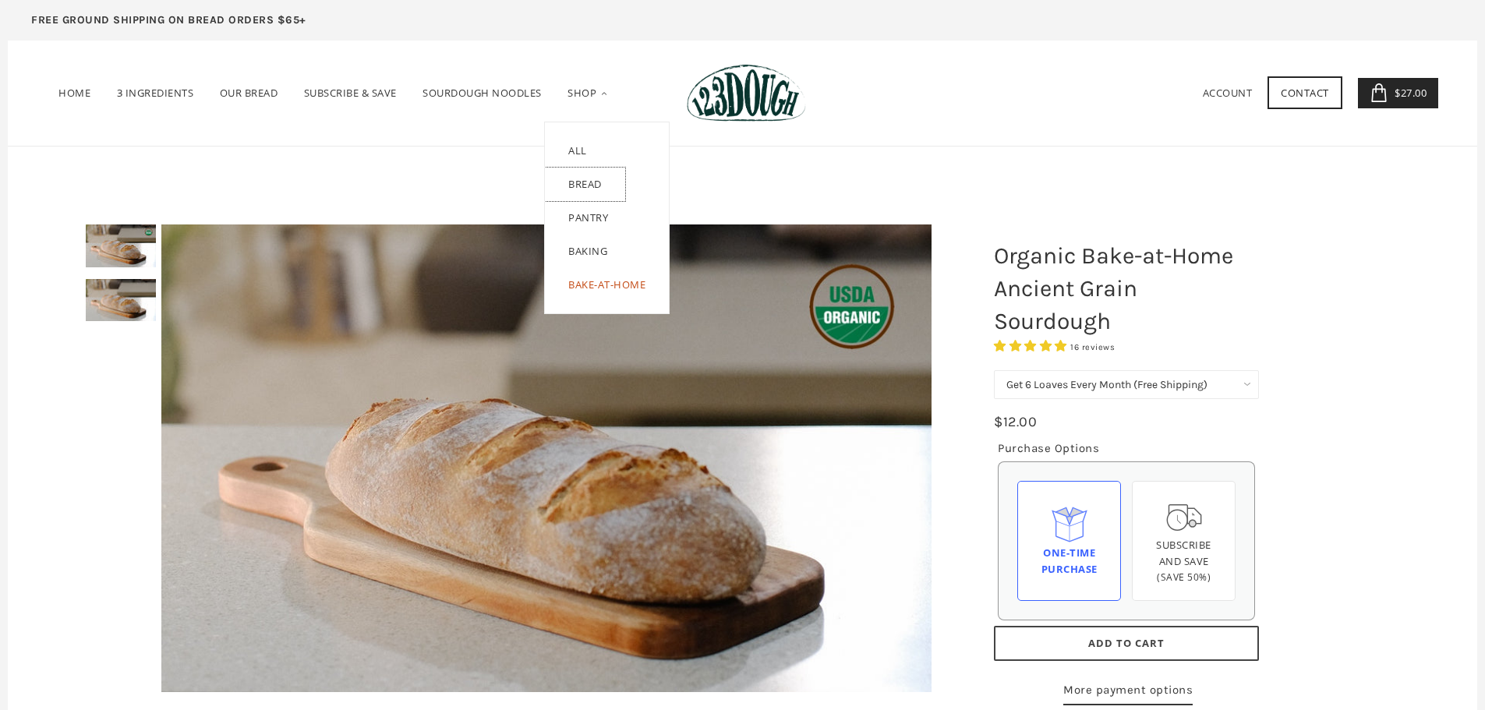
click at [599, 183] on link "Bread" at bounding box center [585, 185] width 80 height 34
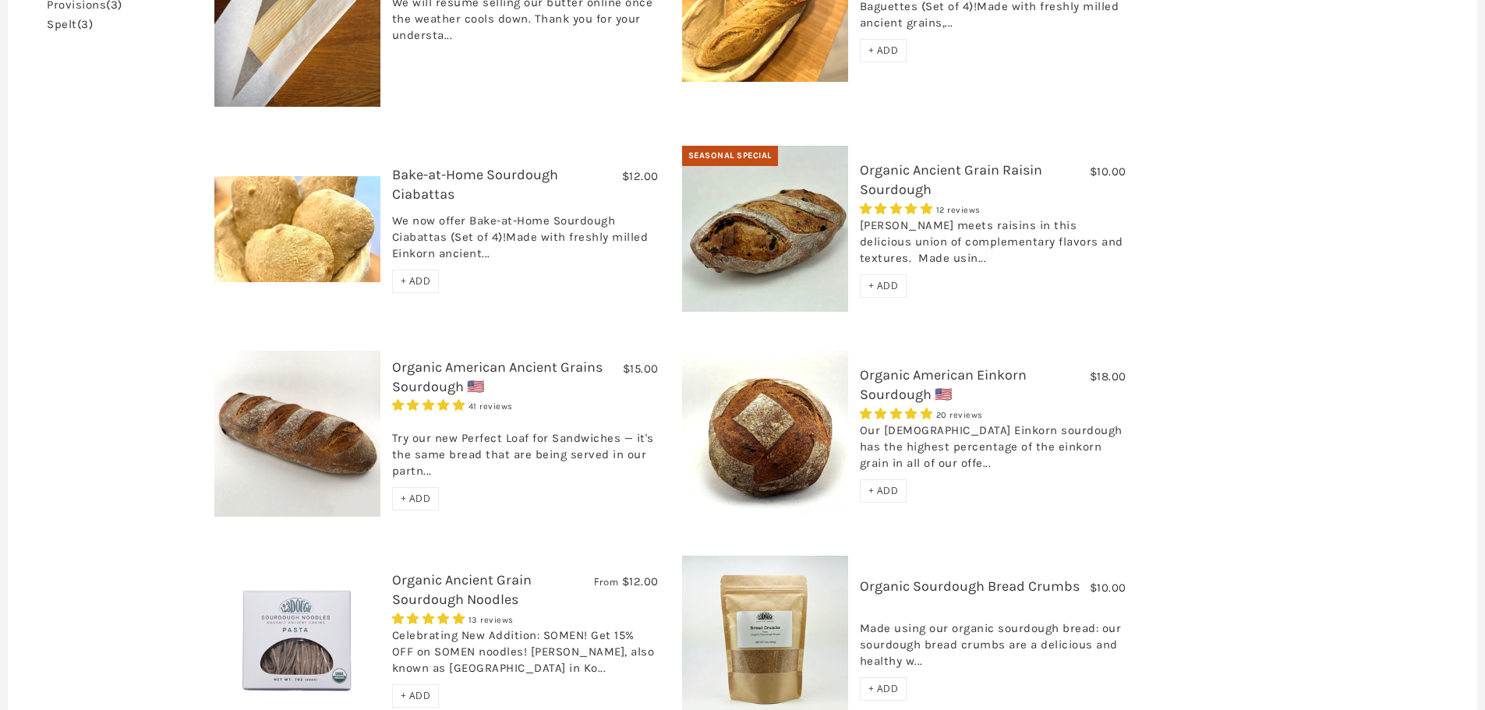
scroll to position [624, 0]
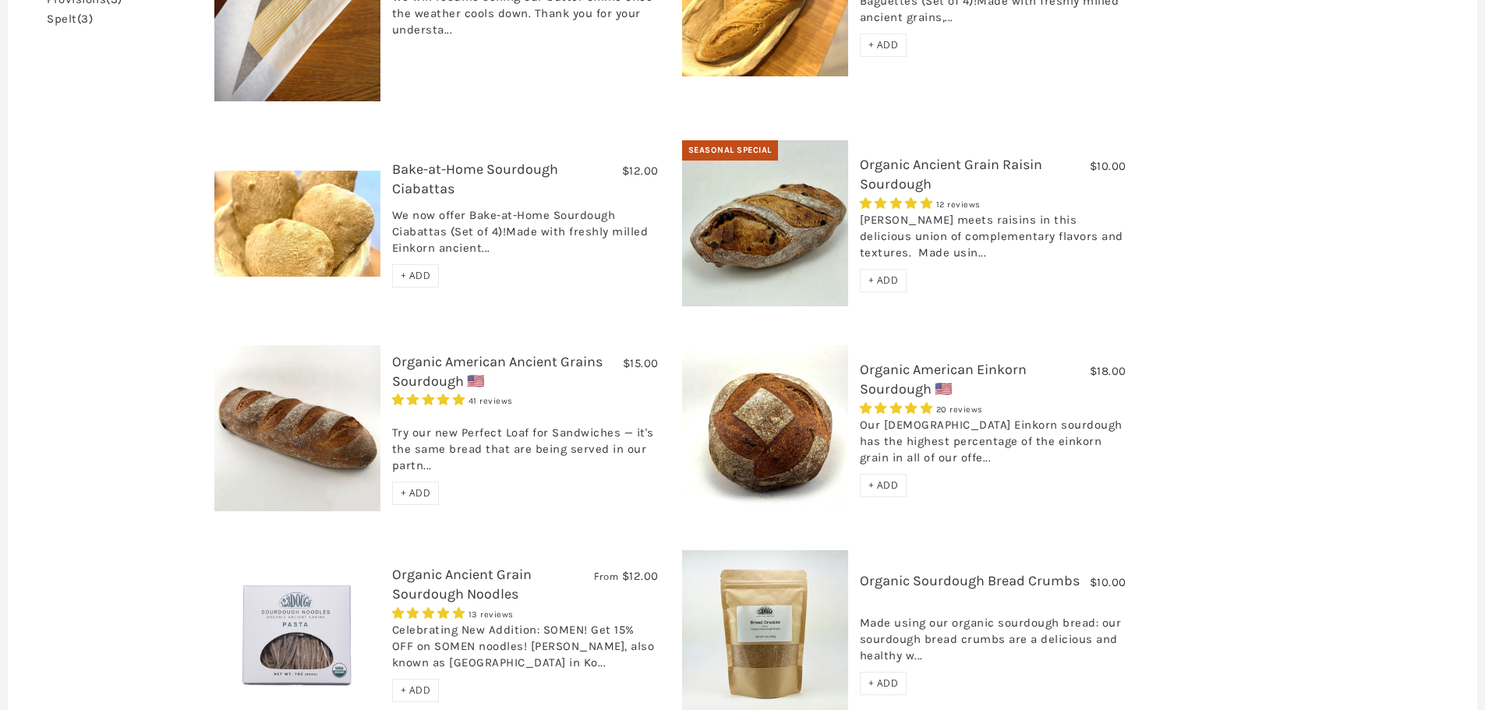
click at [401, 486] on span "+ ADD" at bounding box center [416, 492] width 30 height 13
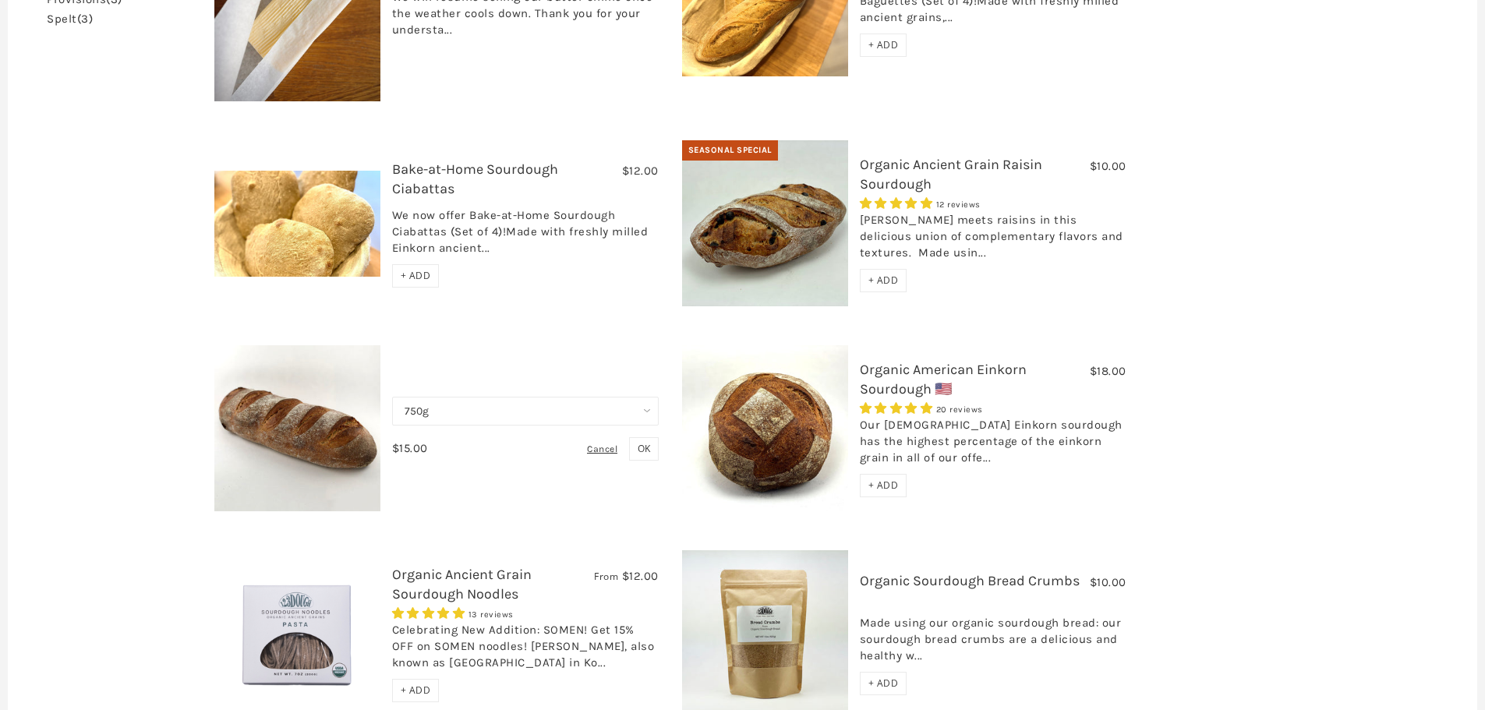
click at [879, 479] on span "+ ADD" at bounding box center [883, 485] width 30 height 13
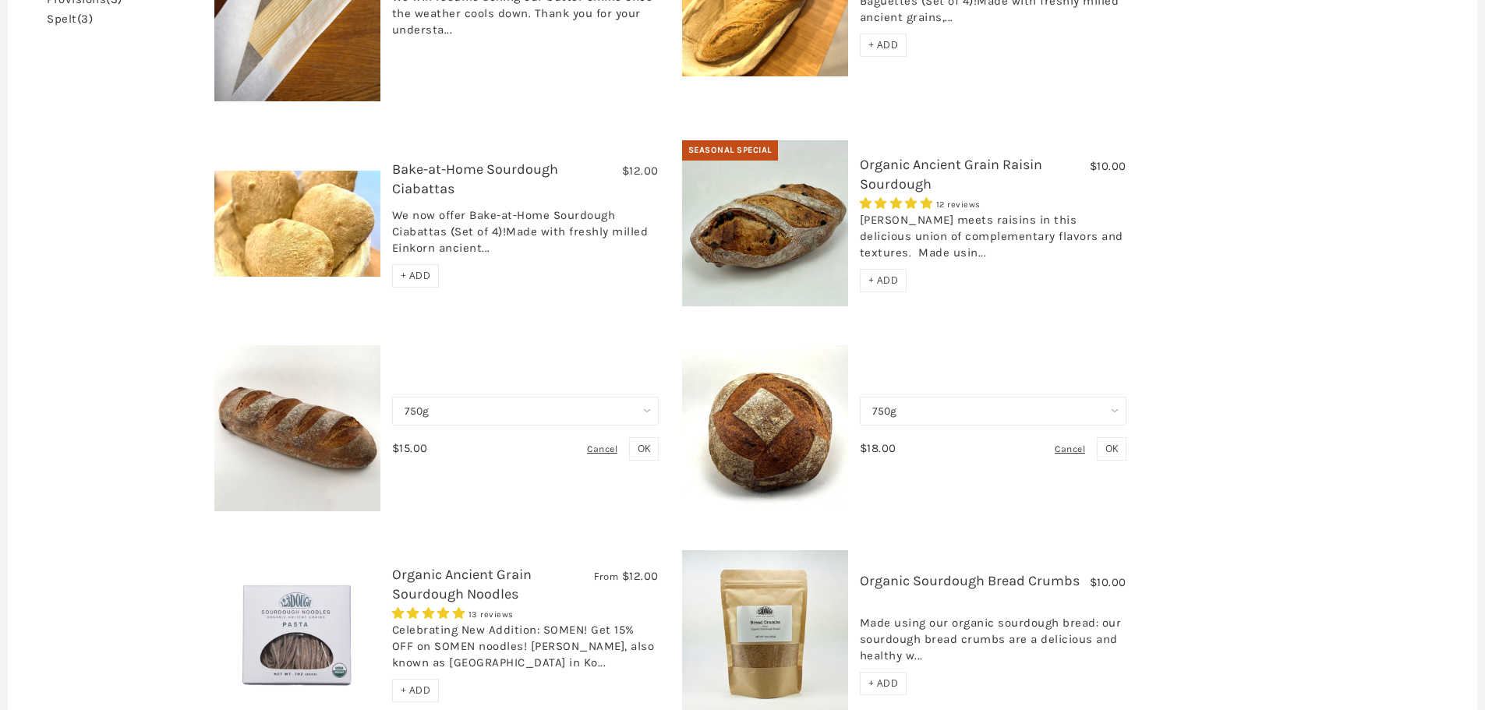
click at [1105, 442] on span "OK" at bounding box center [1111, 448] width 12 height 13
click at [638, 442] on span "OK" at bounding box center [644, 448] width 12 height 13
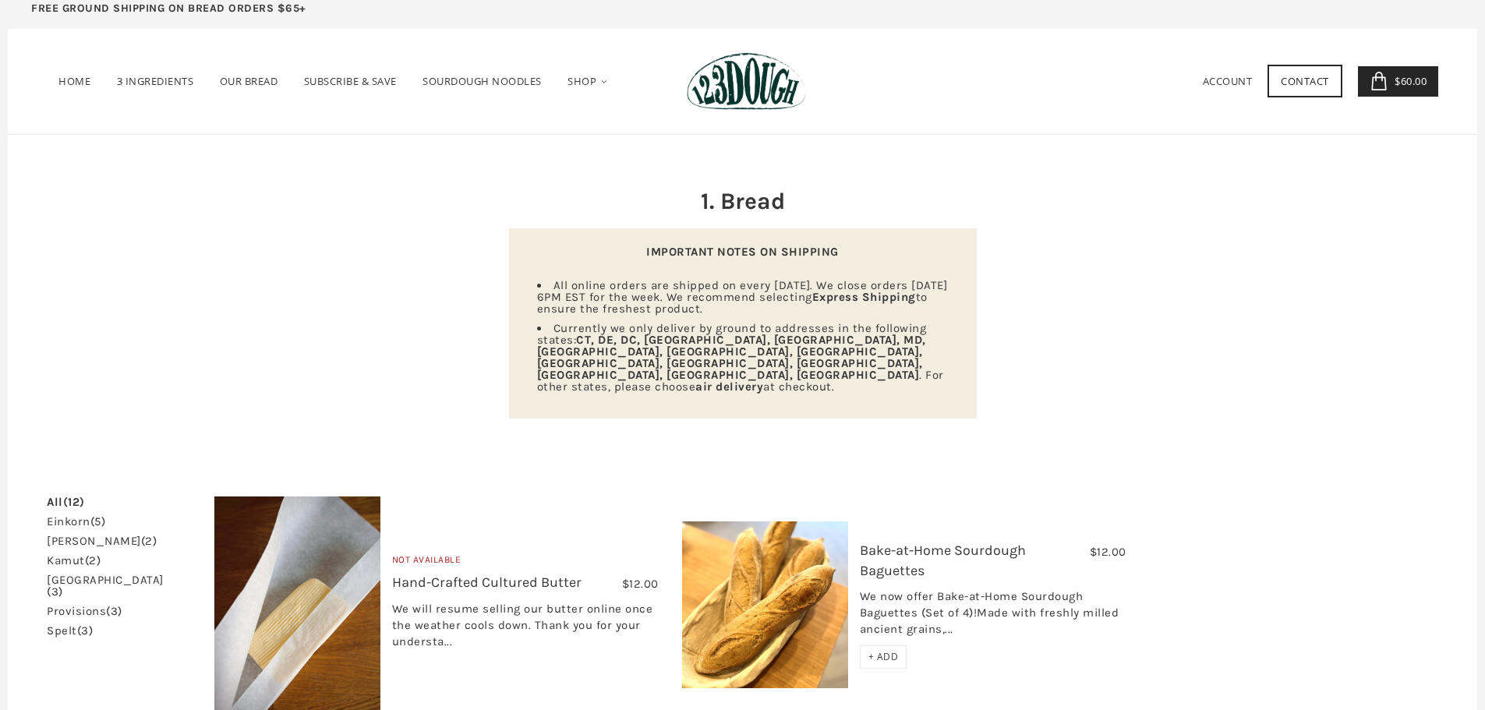
scroll to position [323, 0]
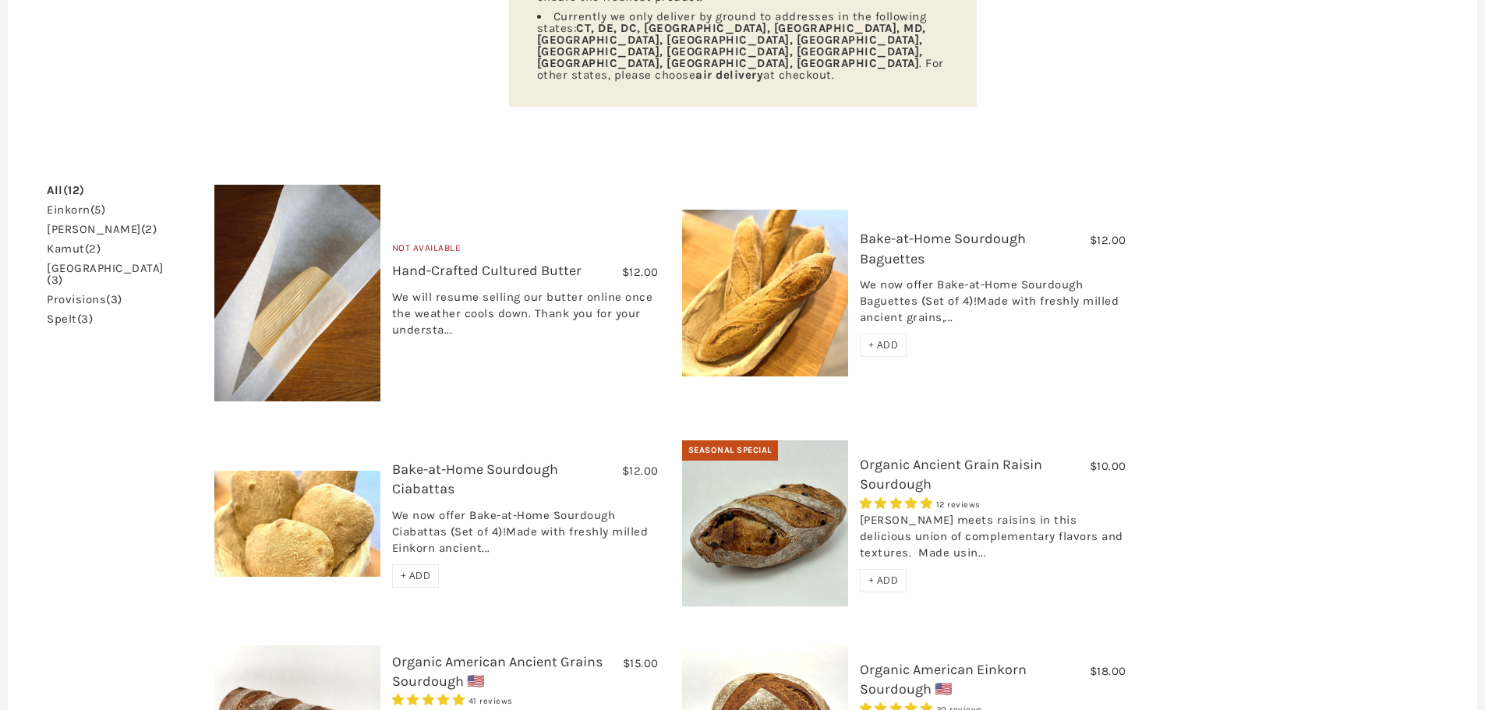
click at [64, 204] on link "einkorn (5)" at bounding box center [76, 210] width 58 height 12
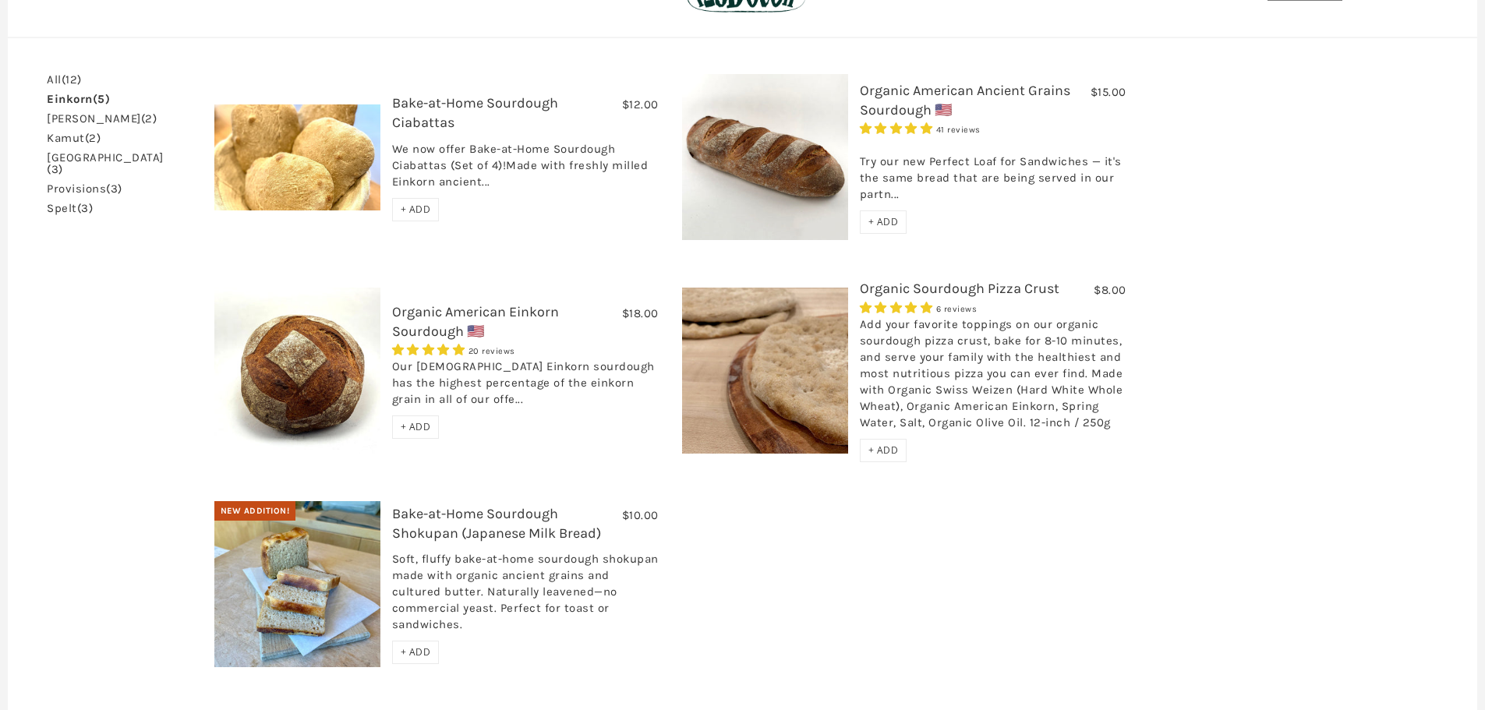
scroll to position [305, 0]
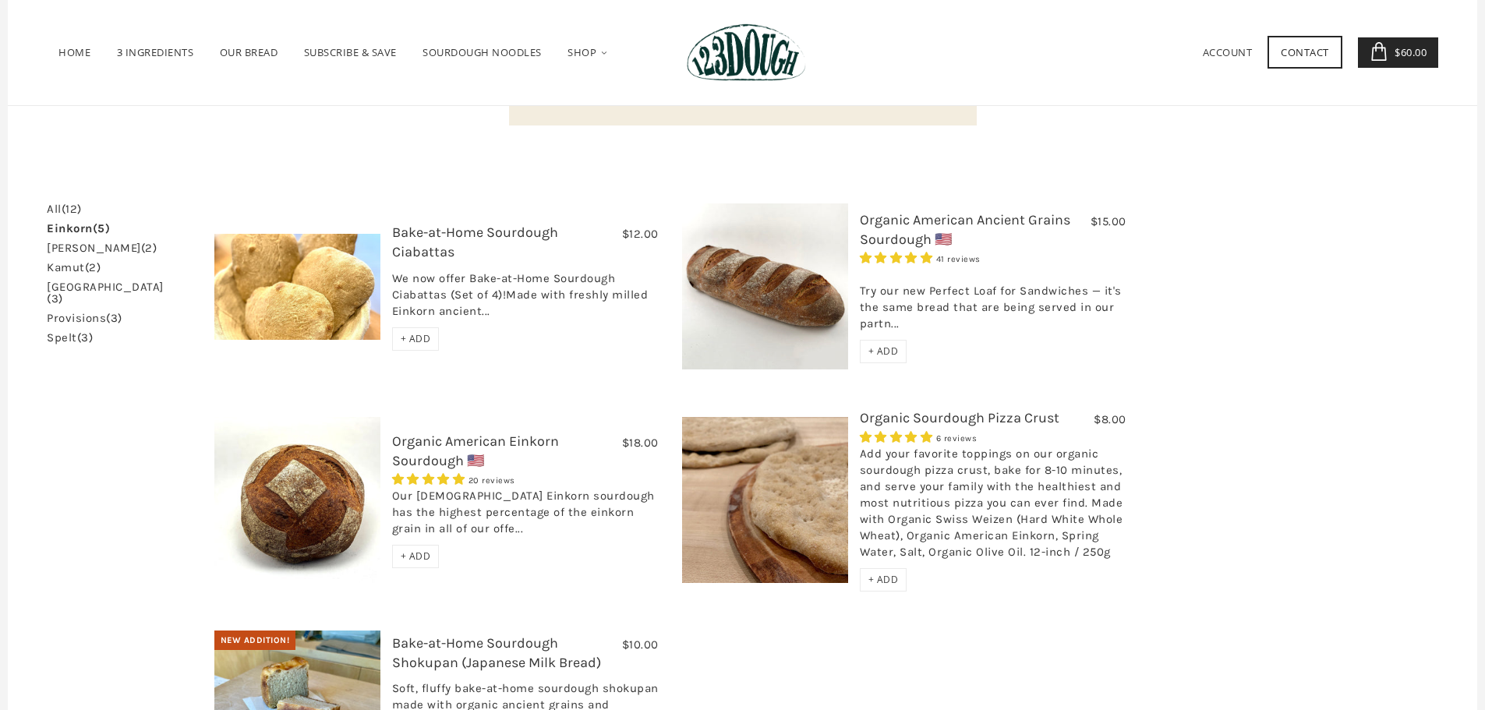
click at [73, 242] on link "emmer (2)" at bounding box center [102, 248] width 110 height 12
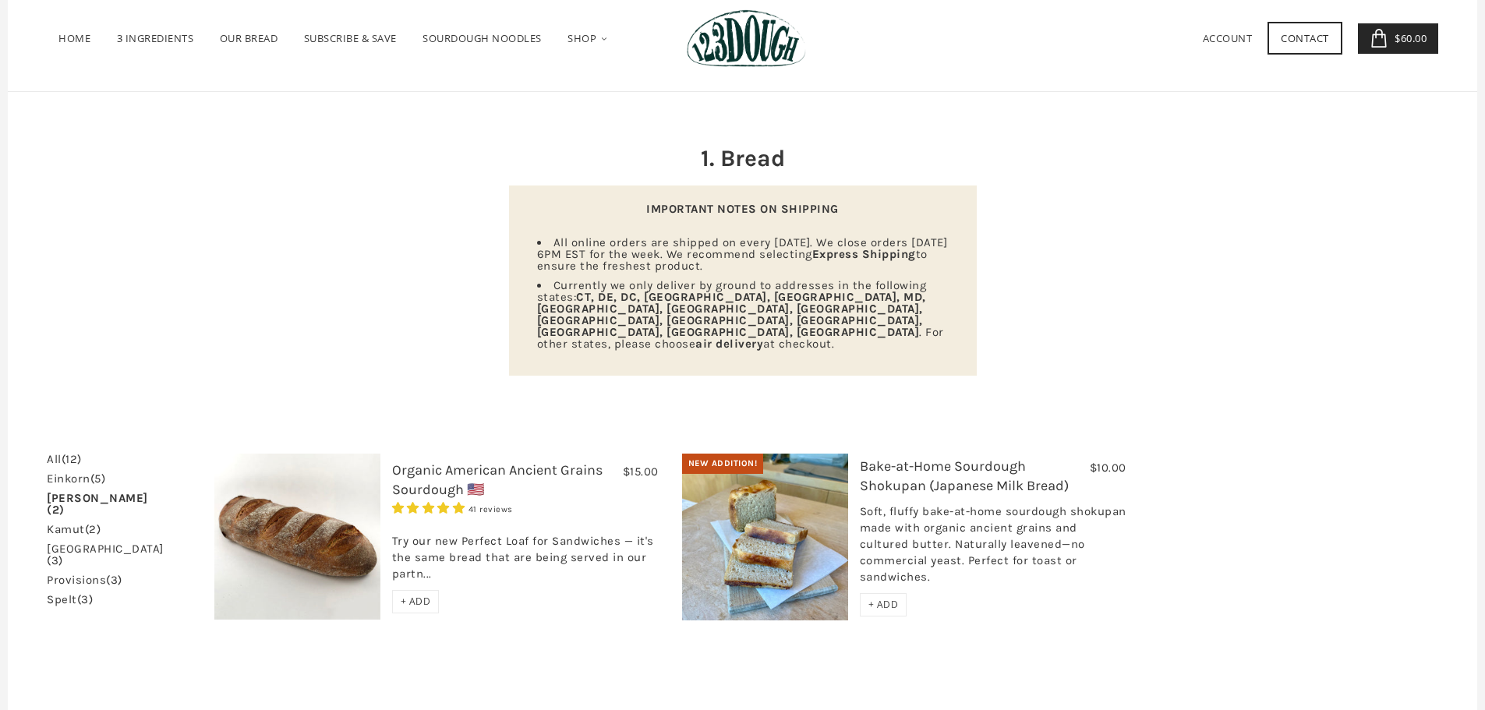
scroll to position [78, 0]
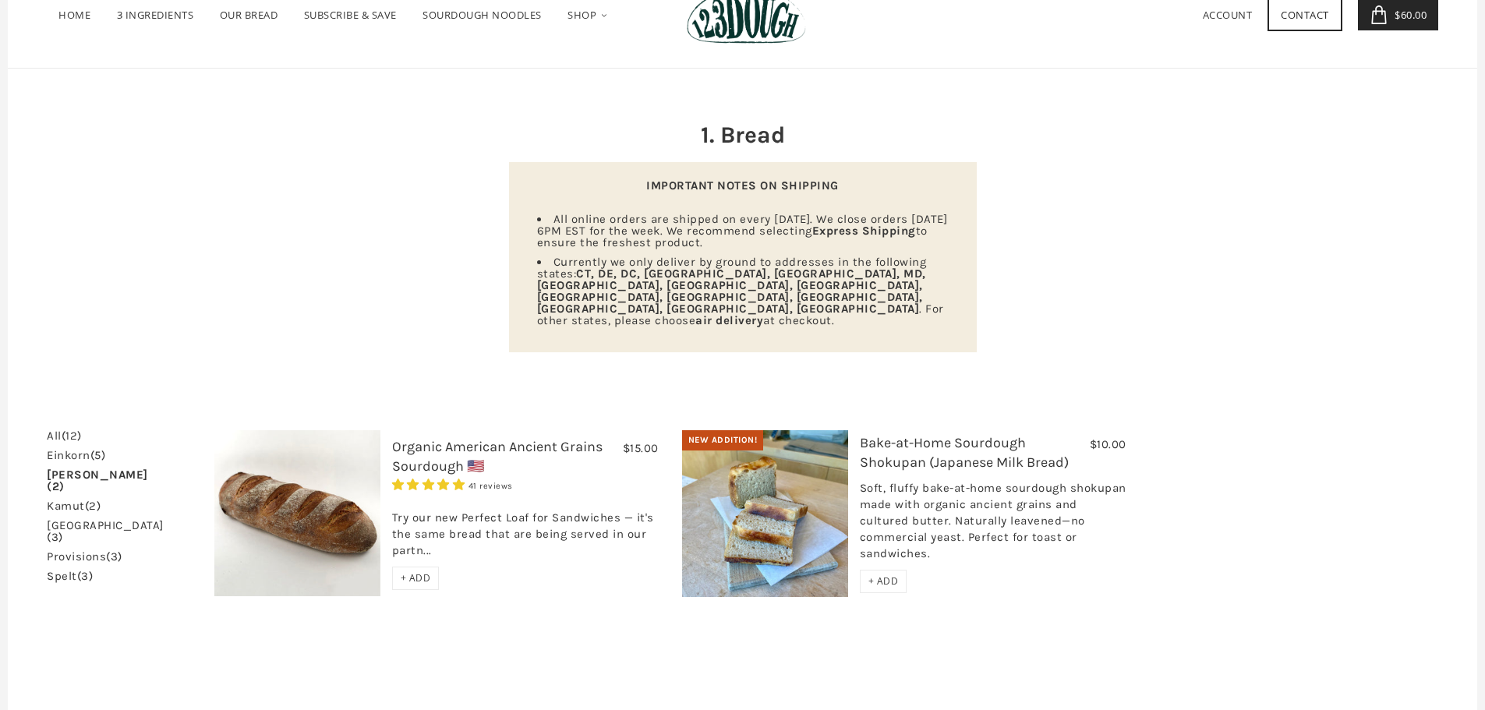
click at [73, 500] on link "kamut (2)" at bounding box center [74, 506] width 54 height 12
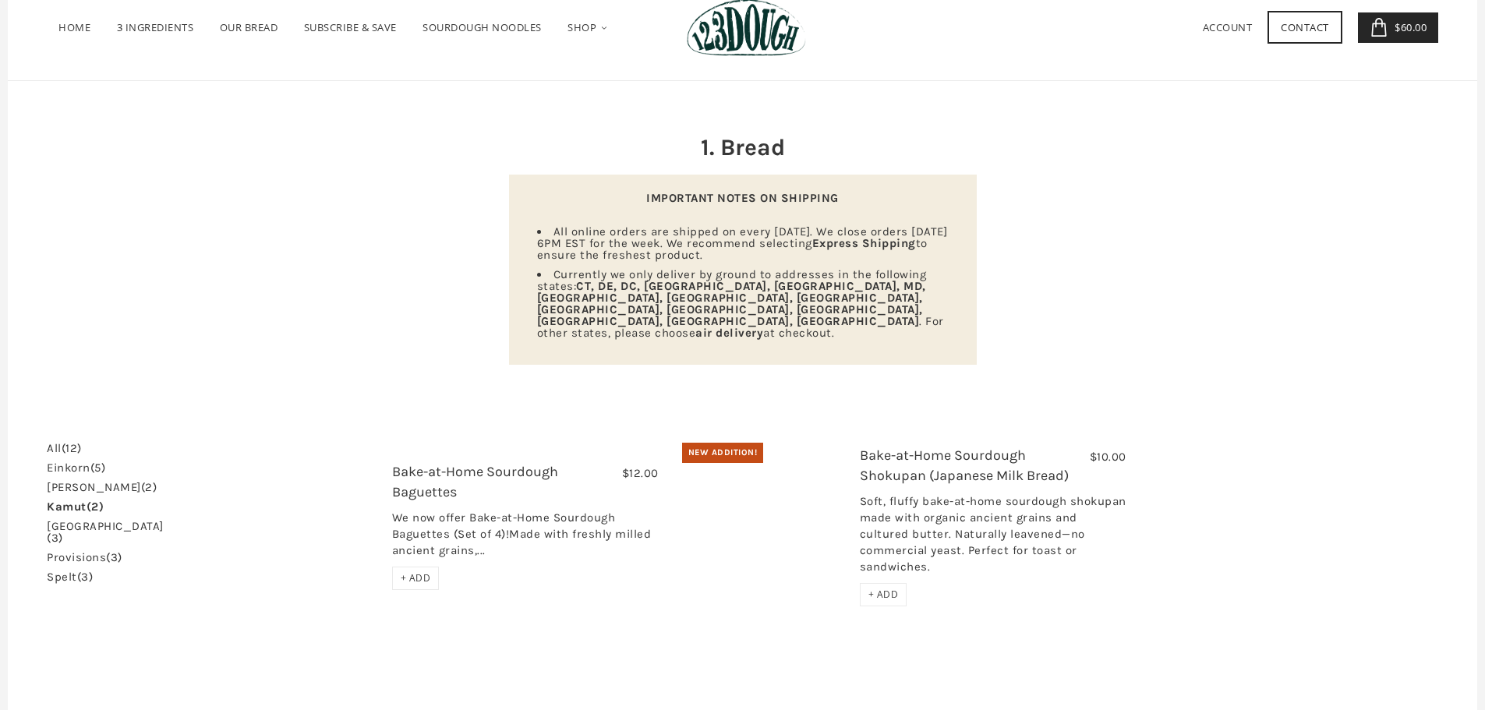
scroll to position [190, 0]
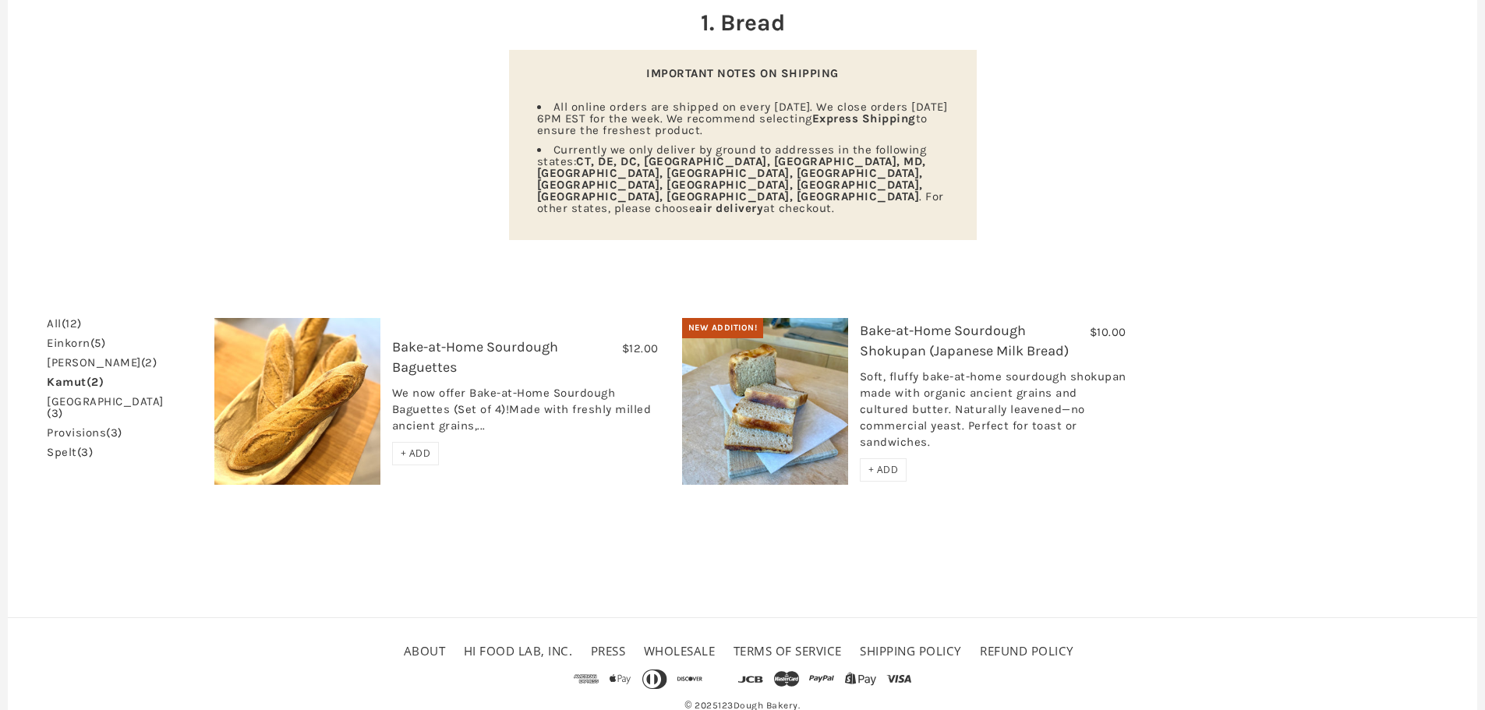
click at [417, 338] on h3 "Bake-at-Home Sourdough Baguettes" at bounding box center [525, 361] width 267 height 47
click at [303, 340] on img at bounding box center [297, 401] width 166 height 167
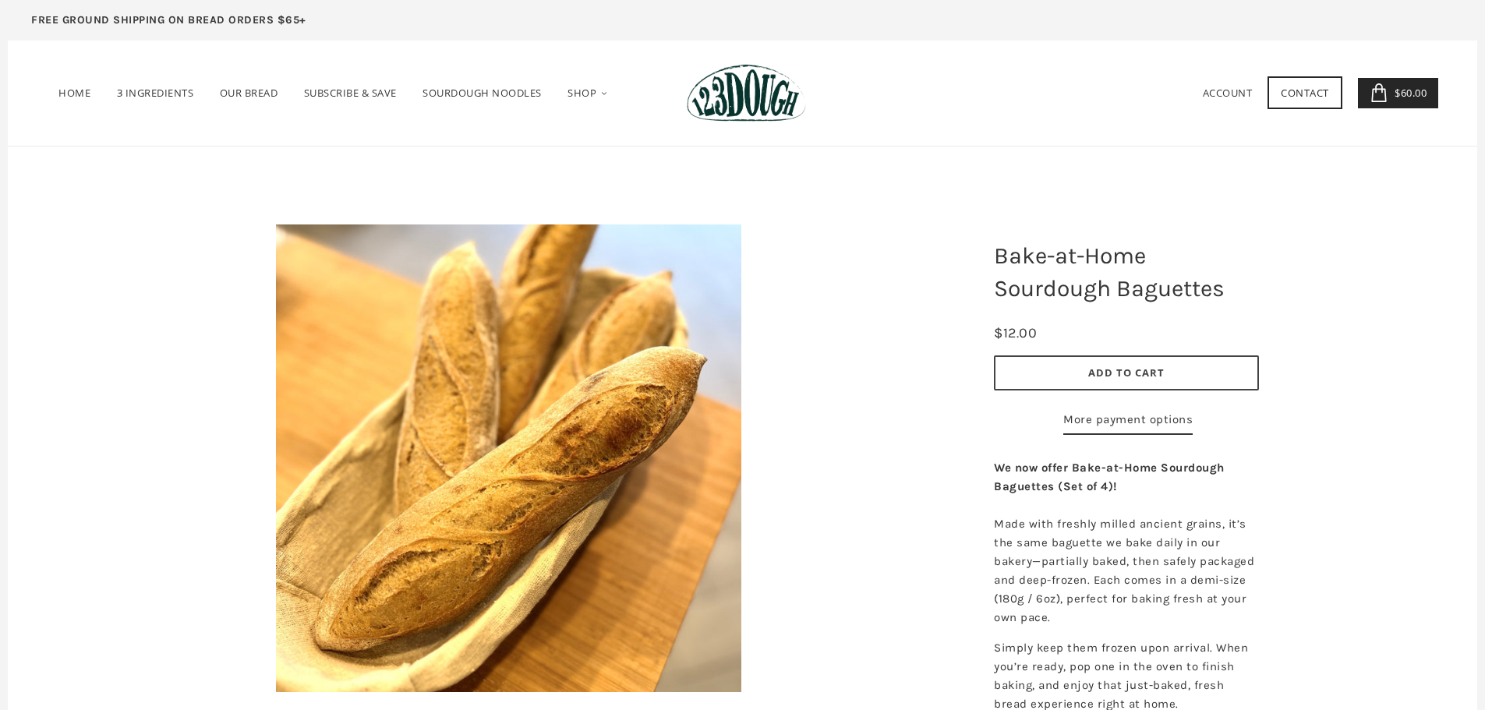
click at [1094, 377] on span "Add to Cart" at bounding box center [1126, 373] width 76 height 14
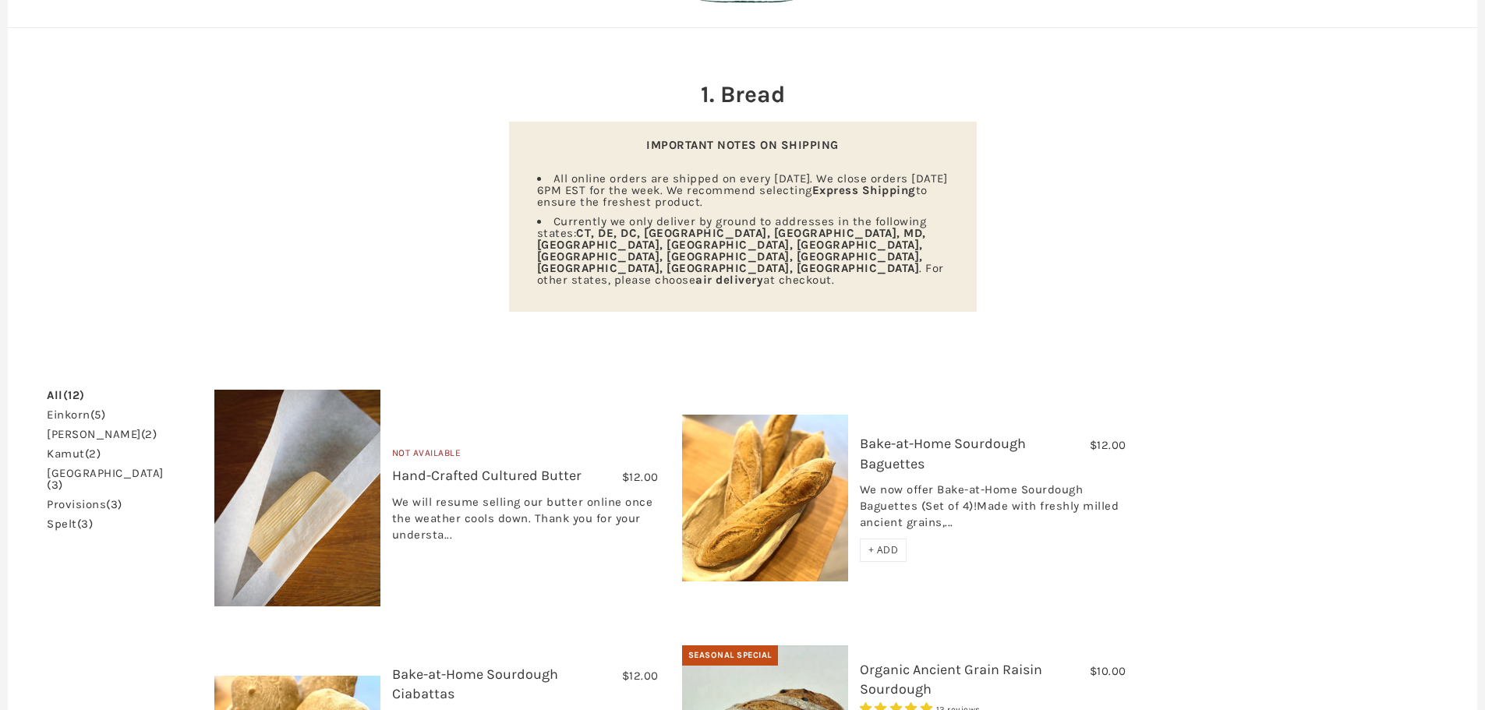
scroll to position [234, 0]
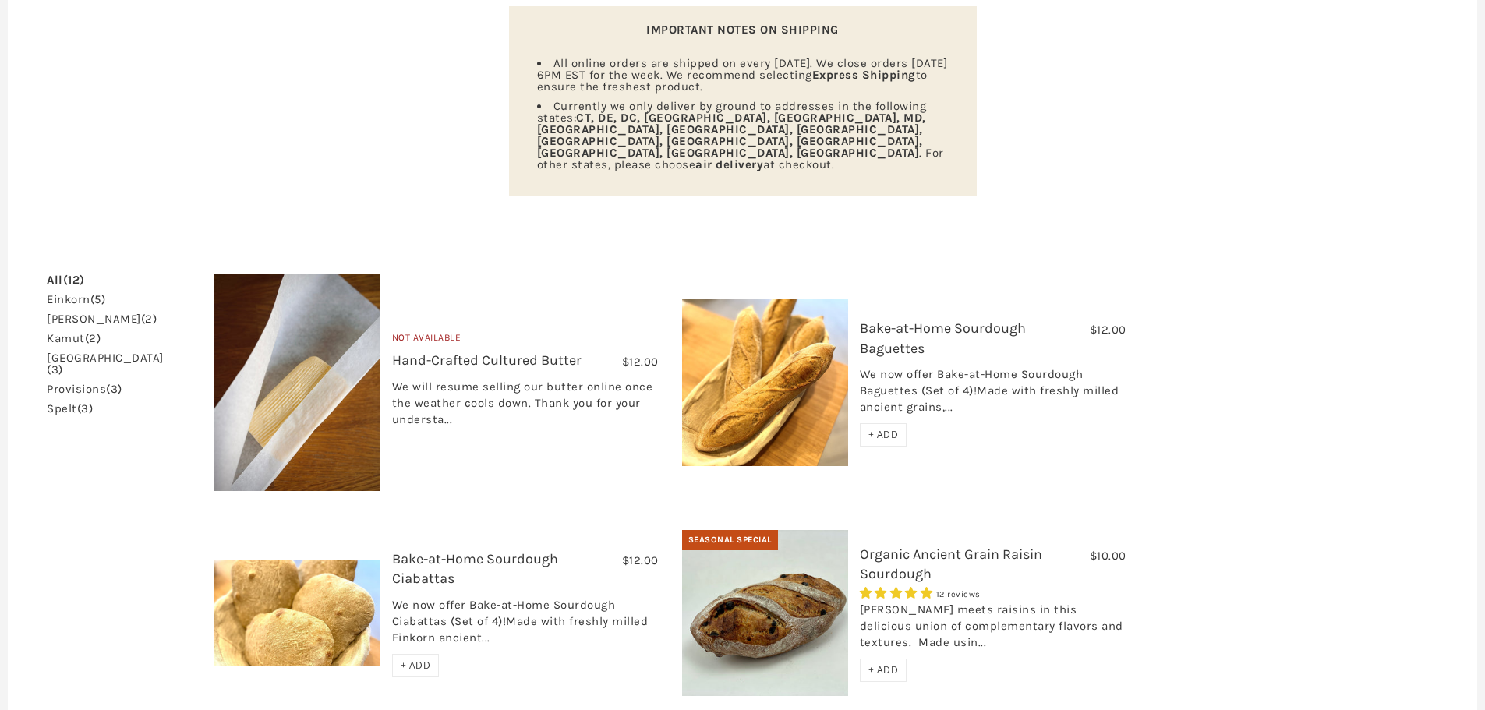
click at [77, 352] on link "khorasan (3)" at bounding box center [105, 363] width 117 height 23
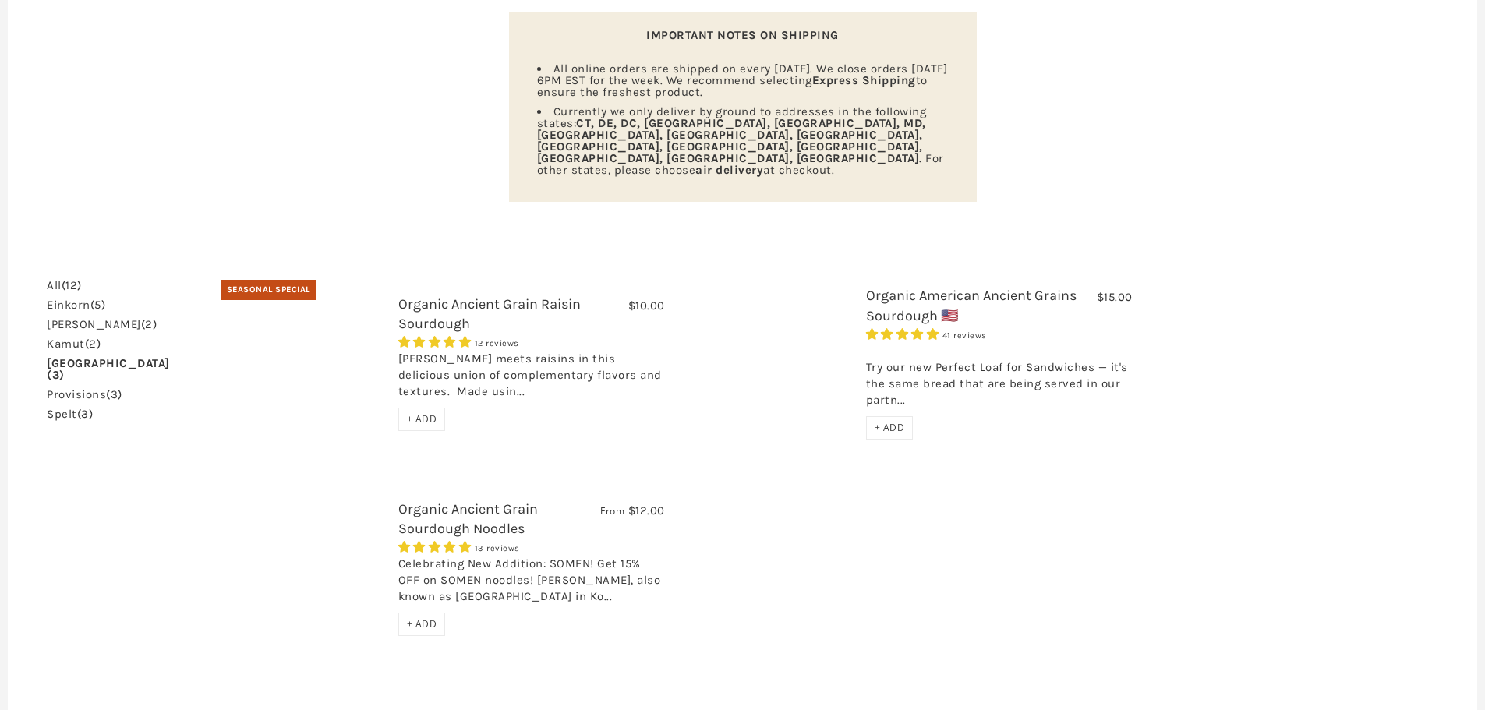
scroll to position [234, 0]
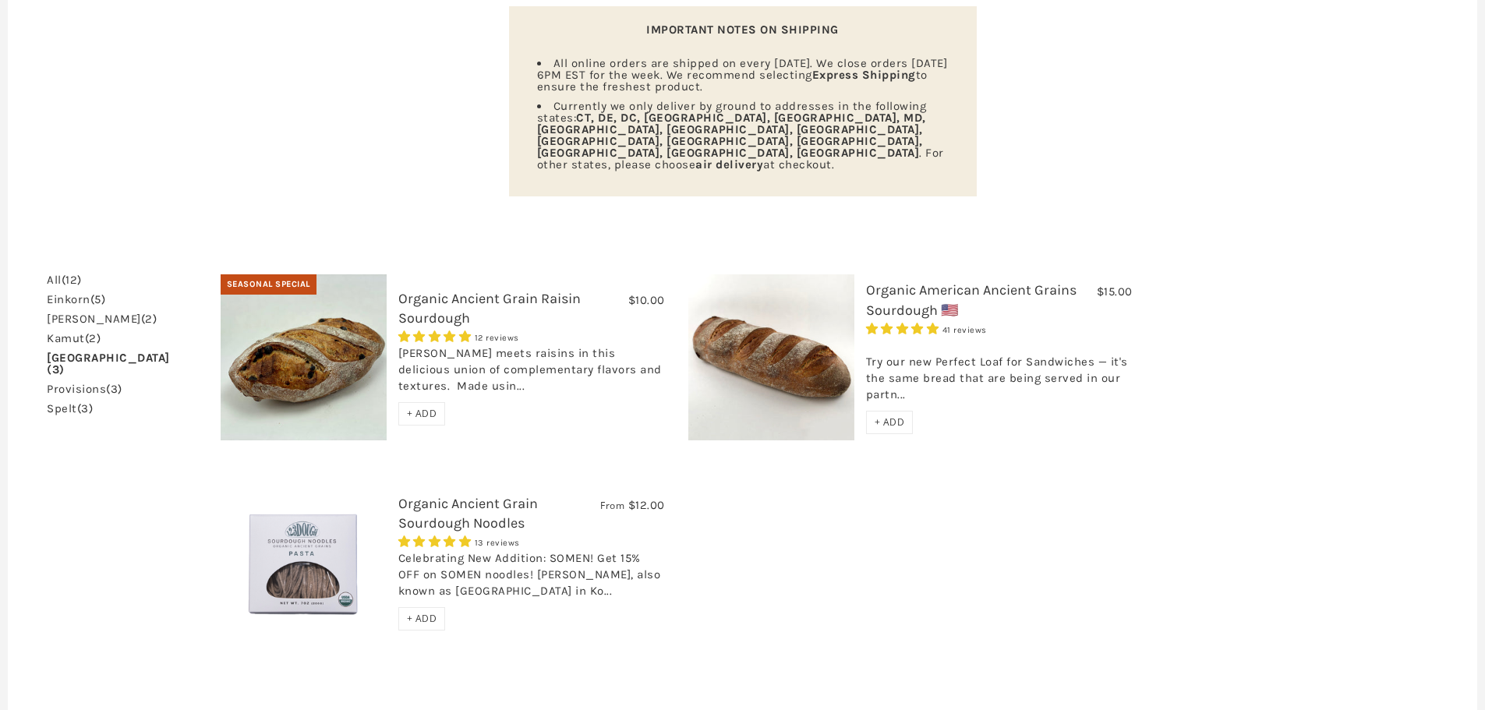
click at [80, 384] on link "provisions (3)" at bounding box center [85, 390] width 76 height 12
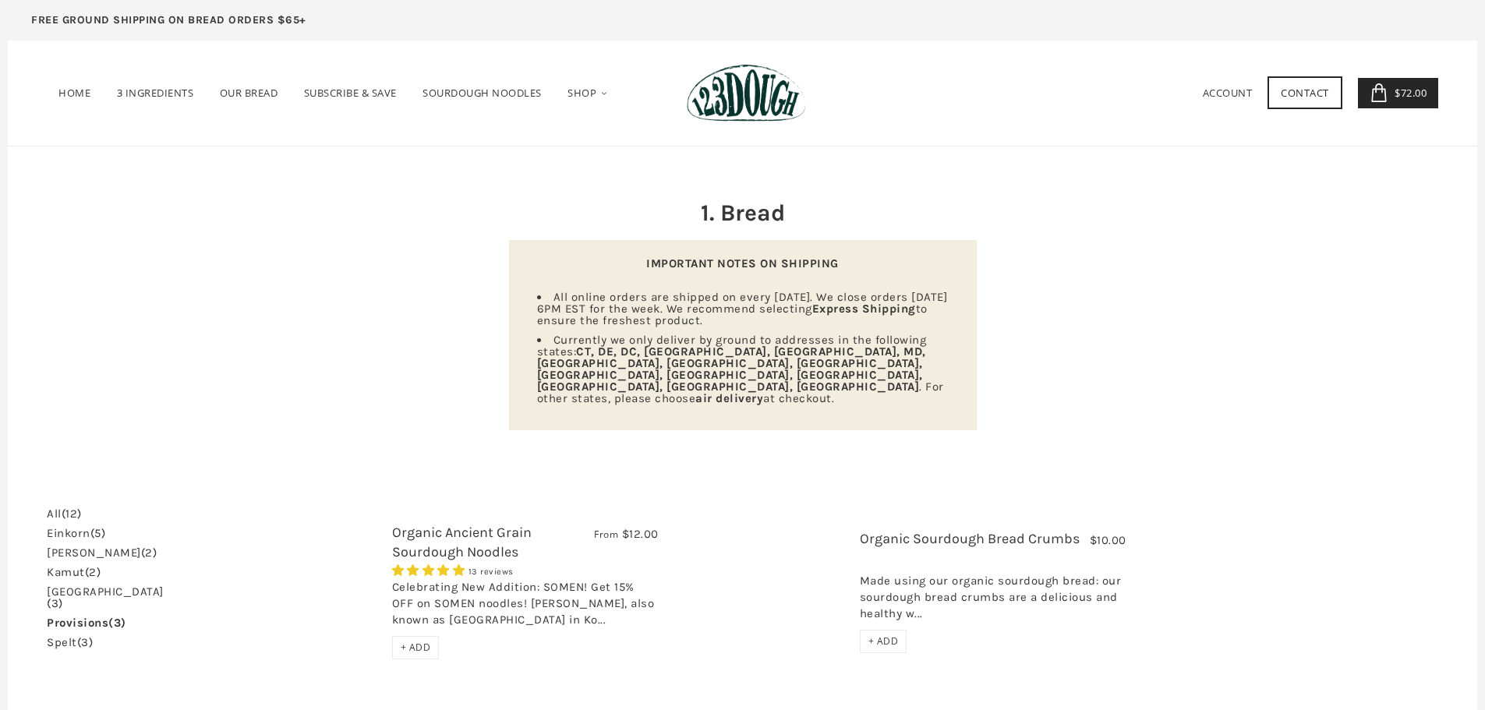
scroll to position [312, 0]
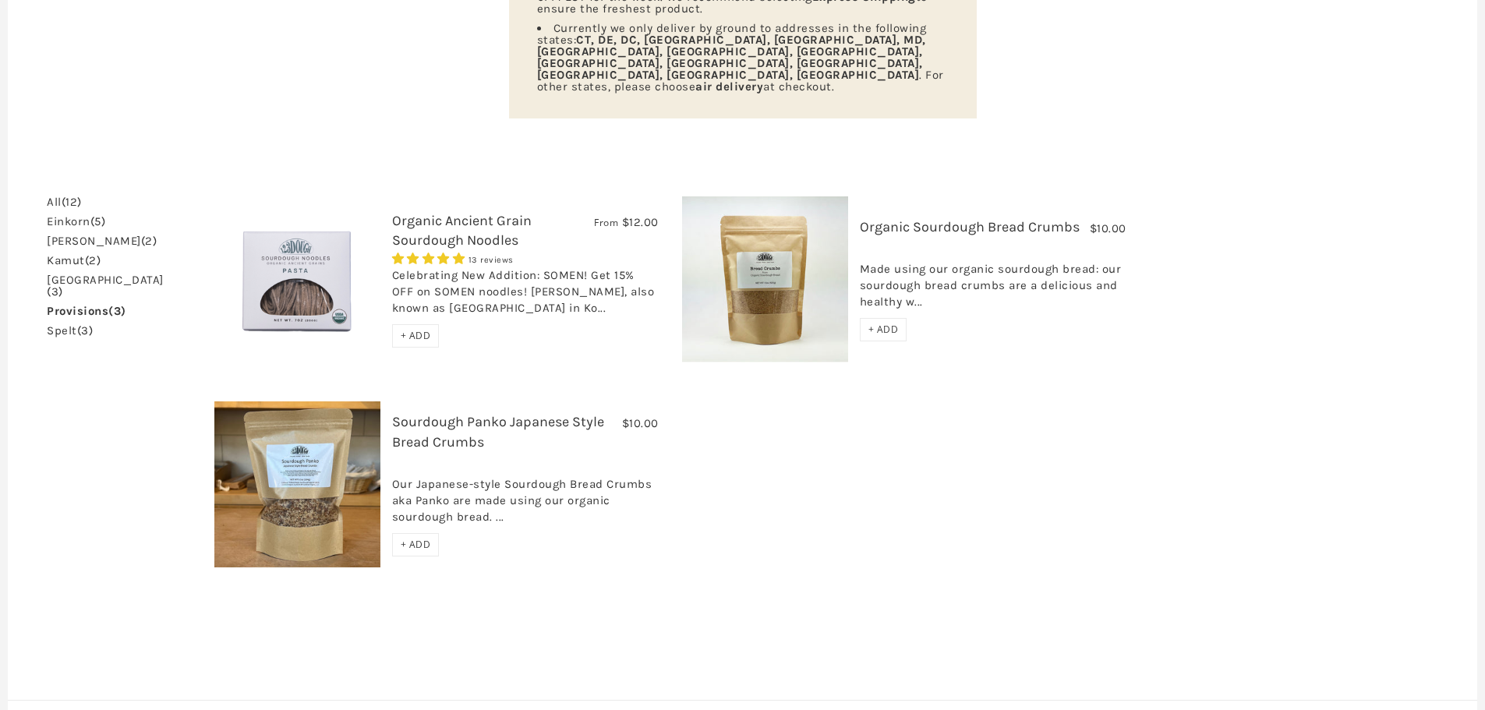
click at [68, 325] on link "spelt (3)" at bounding box center [70, 331] width 46 height 12
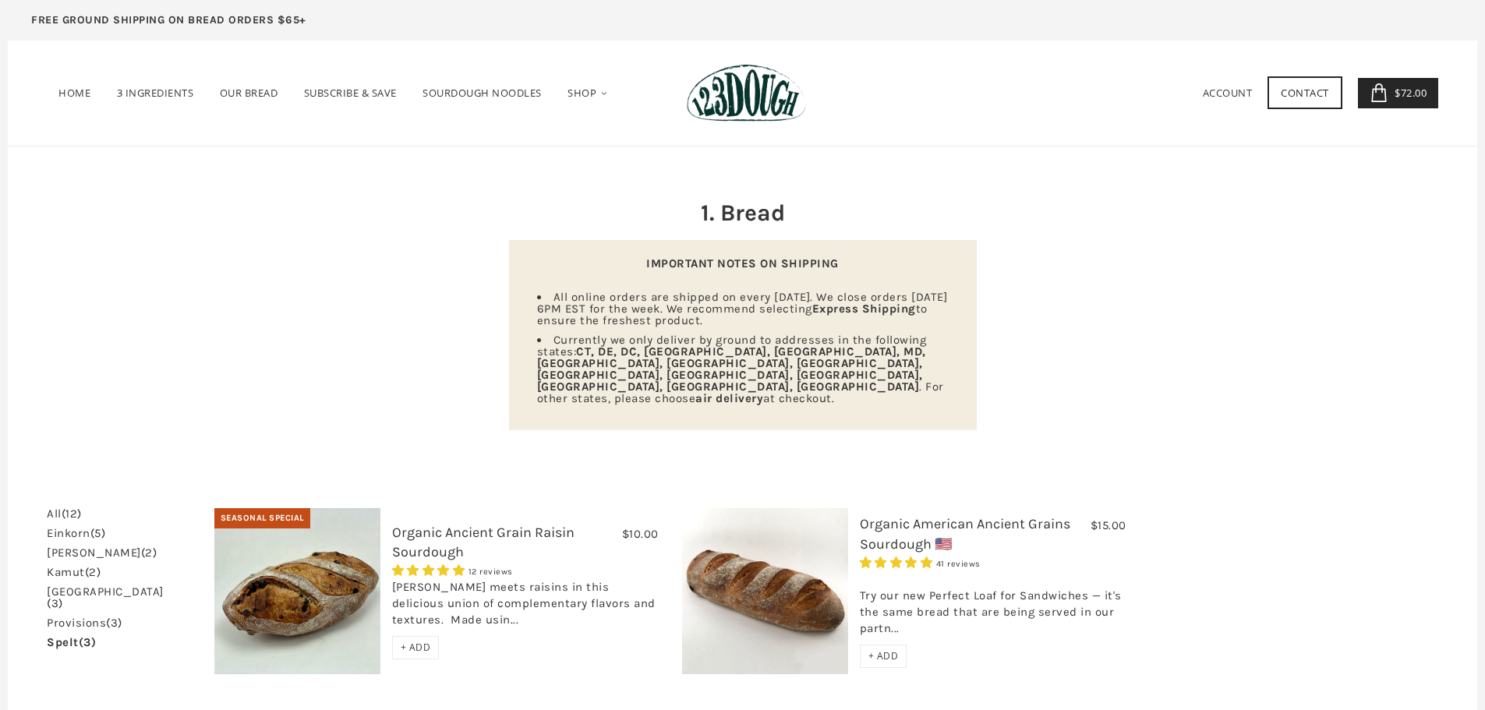
click at [1398, 97] on span "$72.00" at bounding box center [1409, 93] width 36 height 14
